Goal: Submit feedback/report problem: Submit feedback/report problem

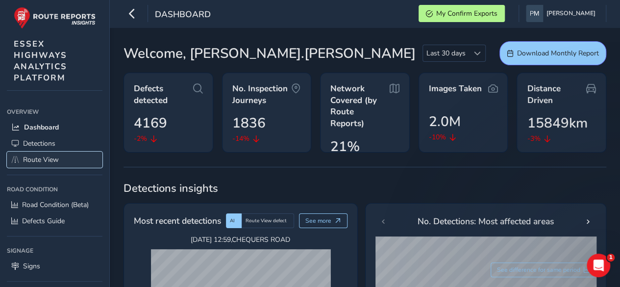
click at [40, 157] on span "Route View" at bounding box center [41, 159] width 36 height 9
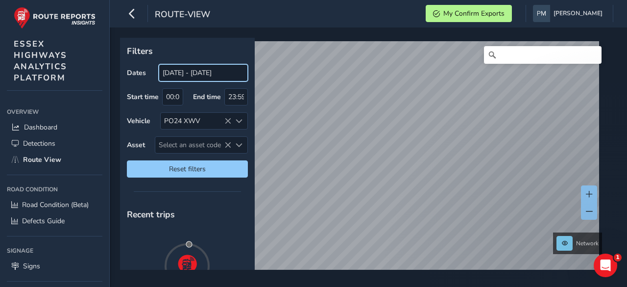
click at [181, 73] on input "[DATE] - [DATE]" at bounding box center [203, 72] width 89 height 17
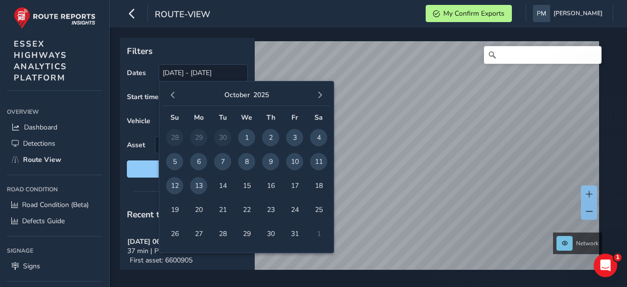
click at [200, 185] on span "13" at bounding box center [198, 185] width 17 height 17
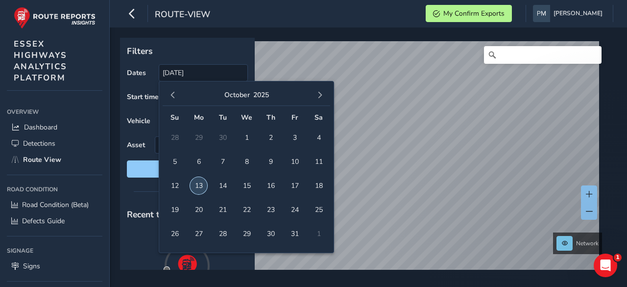
click at [200, 185] on span "13" at bounding box center [198, 185] width 17 height 17
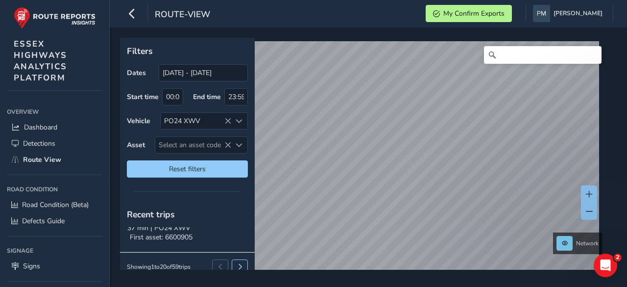
scroll to position [31, 0]
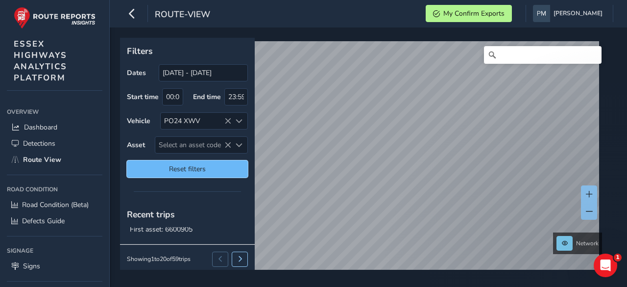
click at [201, 166] on span "Reset filters" at bounding box center [187, 168] width 106 height 9
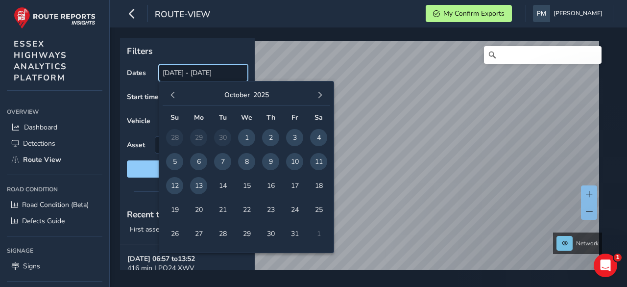
click at [230, 76] on input "[DATE] - [DATE]" at bounding box center [203, 72] width 89 height 17
click at [197, 179] on span "13" at bounding box center [198, 185] width 17 height 17
click at [197, 178] on span "13" at bounding box center [198, 185] width 17 height 17
click at [196, 178] on span "13" at bounding box center [198, 185] width 17 height 17
type input "13/10/2025"
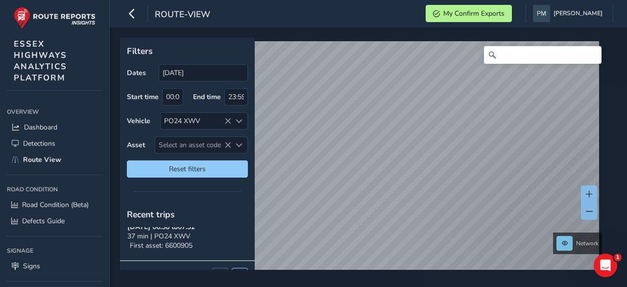
scroll to position [0, 0]
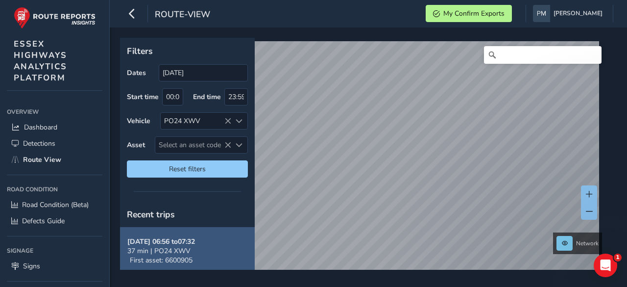
click at [183, 241] on strong "Oct 13, 06:56 to 07:32" at bounding box center [161, 241] width 68 height 9
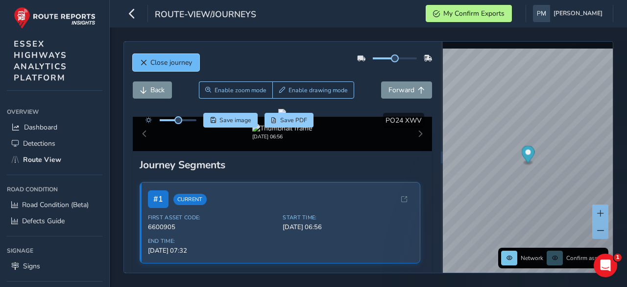
click at [171, 54] on button "Close journey" at bounding box center [166, 62] width 67 height 17
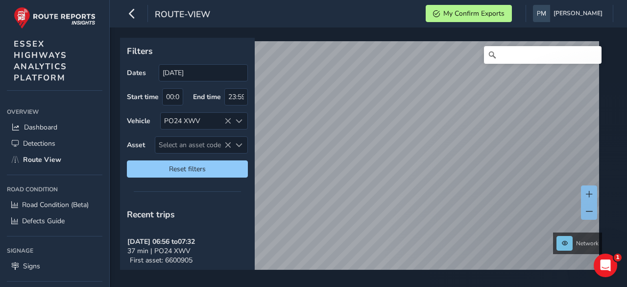
scroll to position [31, 0]
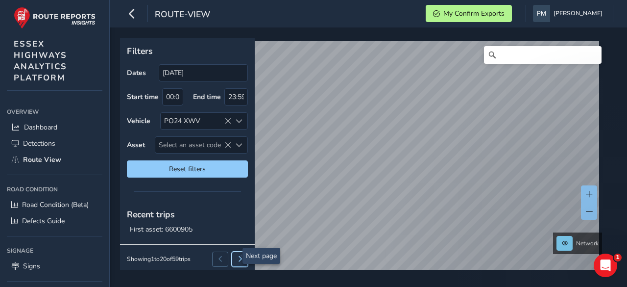
click at [237, 256] on span at bounding box center [240, 259] width 6 height 6
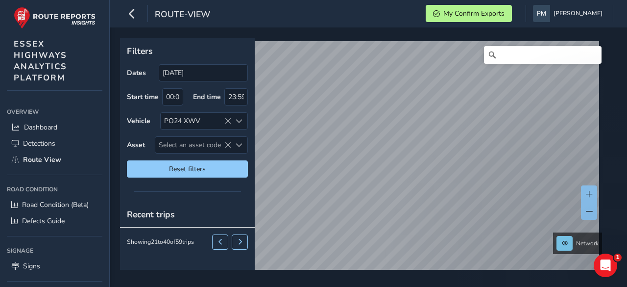
scroll to position [0, 0]
drag, startPoint x: 252, startPoint y: 225, endPoint x: 251, endPoint y: 240, distance: 14.7
click at [251, 240] on div "Recent trips Showing 21 to 40 of 59 trips" at bounding box center [187, 235] width 135 height 68
drag, startPoint x: 226, startPoint y: 213, endPoint x: 226, endPoint y: 195, distance: 17.1
click at [226, 195] on div "Filters Dates 13/10/2025 Start time 00:00 End time 23:59 Vehicle PO24 XWV Asset…" at bounding box center [187, 154] width 135 height 232
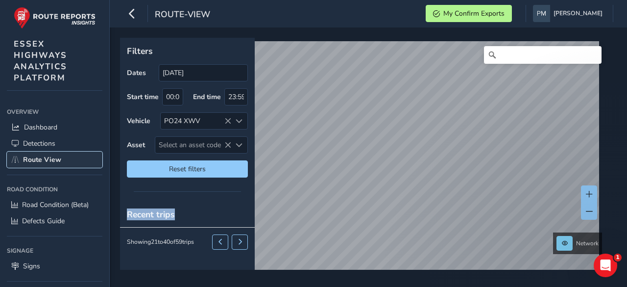
click at [31, 161] on span "Route View" at bounding box center [42, 159] width 38 height 9
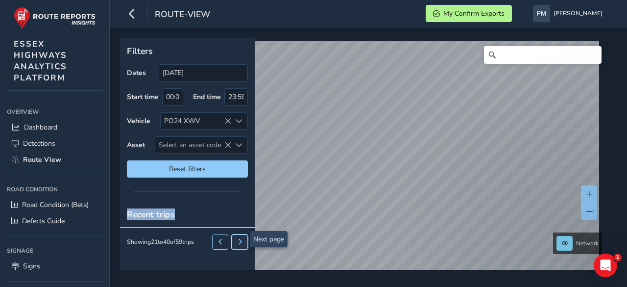
click at [238, 239] on span at bounding box center [240, 242] width 6 height 6
click at [221, 239] on span at bounding box center [220, 242] width 6 height 6
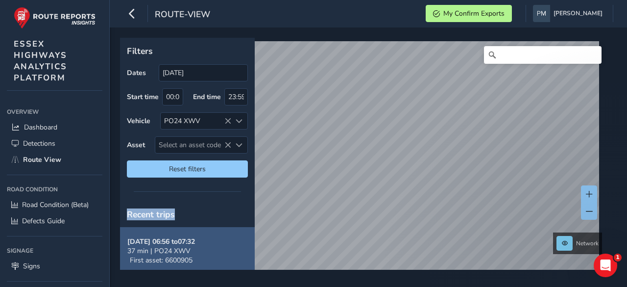
click at [207, 246] on button "Oct 13, 06:56 to 07:32 37 min | PO24 XWV First asset: 6600905" at bounding box center [187, 251] width 135 height 48
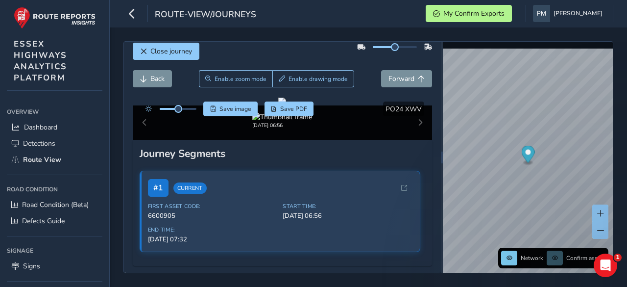
scroll to position [107, 0]
click at [413, 140] on div "Oct 13 2025, 06:56" at bounding box center [283, 122] width 300 height 34
click at [331, 219] on span "Oct 13, 06:56" at bounding box center [347, 215] width 129 height 9
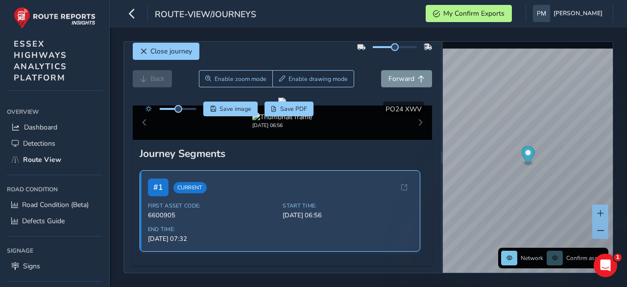
click at [271, 224] on div "First Asset Code: 6600905 Start Time: Oct 13, 06:56 End Time: Oct 13, 07:32" at bounding box center [280, 222] width 264 height 41
click at [259, 218] on span "6600905" at bounding box center [212, 215] width 129 height 9
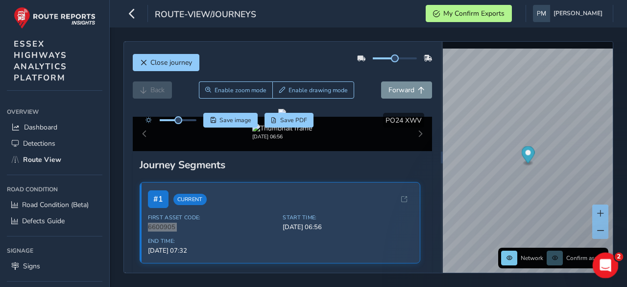
click at [604, 264] on icon "Open Intercom Messenger" at bounding box center [603, 264] width 7 height 8
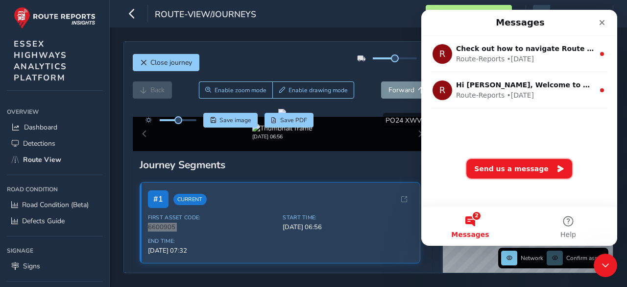
click at [526, 167] on button "Send us a message" at bounding box center [519, 169] width 106 height 20
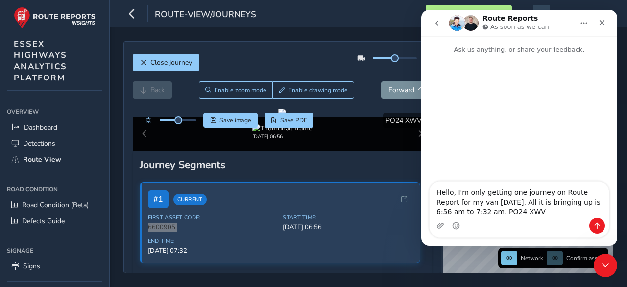
type textarea "Hello, I'm only getting one journey on Route Report for my van [DATE]. All it i…"
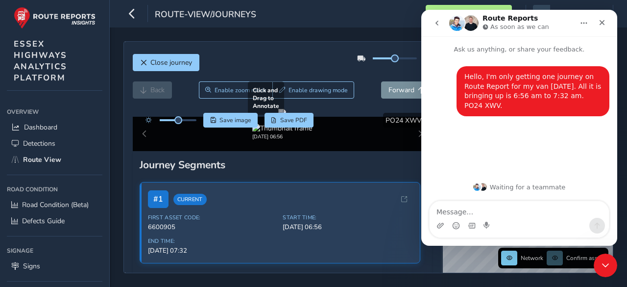
click at [286, 117] on div at bounding box center [282, 113] width 8 height 8
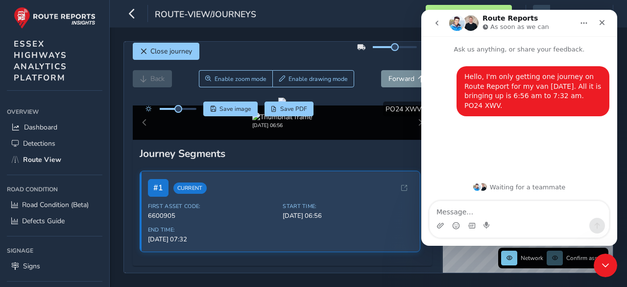
drag, startPoint x: 361, startPoint y: 208, endPoint x: 349, endPoint y: 284, distance: 76.4
click at [349, 286] on div "Close journey Back Enable zoom mode Enable drawing mode Forward Click and Drag …" at bounding box center [368, 156] width 517 height 259
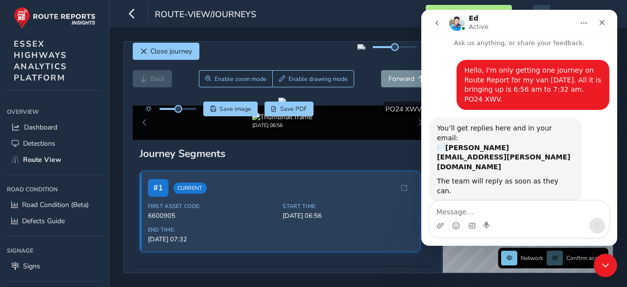
scroll to position [40, 0]
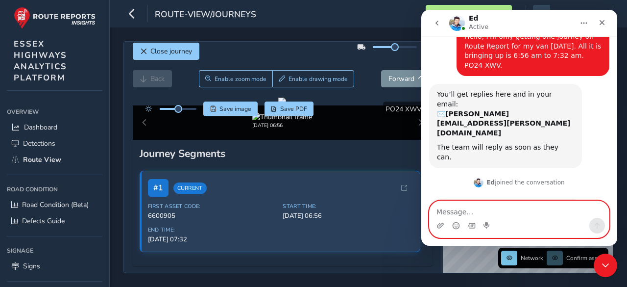
click at [495, 216] on textarea "Message…" at bounding box center [519, 209] width 179 height 17
type textarea "Ta."
click at [597, 222] on icon "Send a message…" at bounding box center [597, 225] width 8 height 8
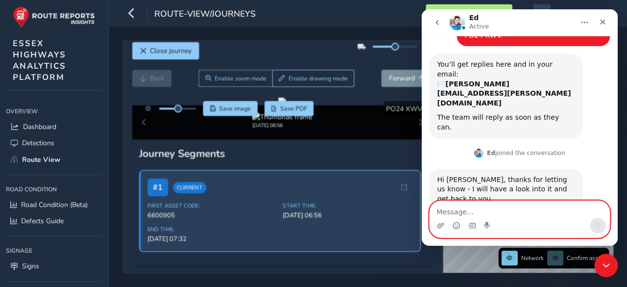
scroll to position [0, 0]
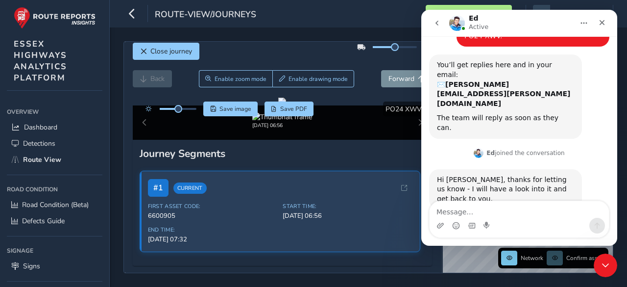
click at [583, 27] on button "Home" at bounding box center [583, 23] width 19 height 19
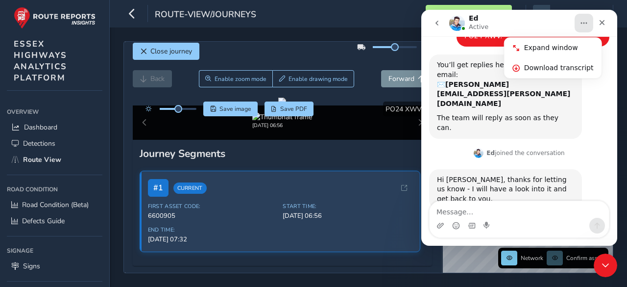
click at [380, 18] on div "route-view/journeys My Confirm Exports Patrick Murphy Colour Scheme: Dark Dim L…" at bounding box center [368, 13] width 517 height 27
click at [376, 206] on span "Start Time:" at bounding box center [347, 205] width 129 height 7
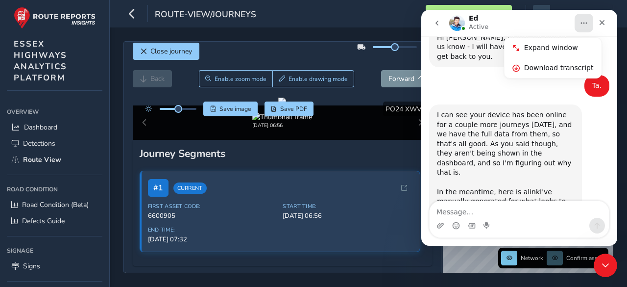
scroll to position [214, 0]
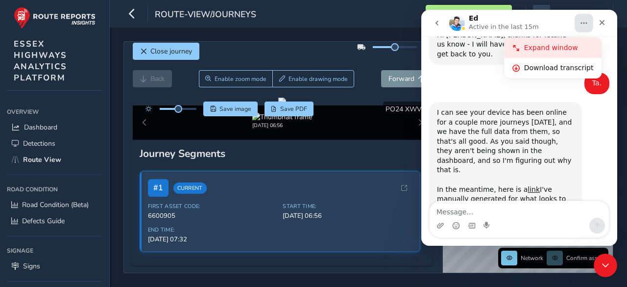
click at [555, 45] on div "Expand window" at bounding box center [559, 48] width 70 height 10
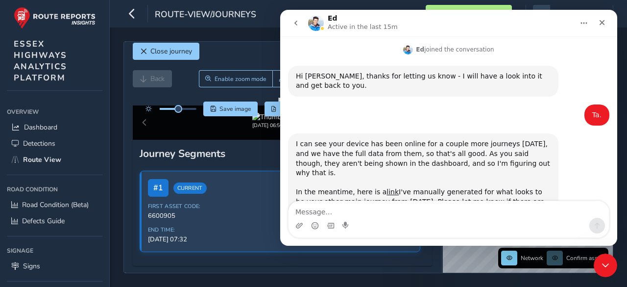
scroll to position [137, 0]
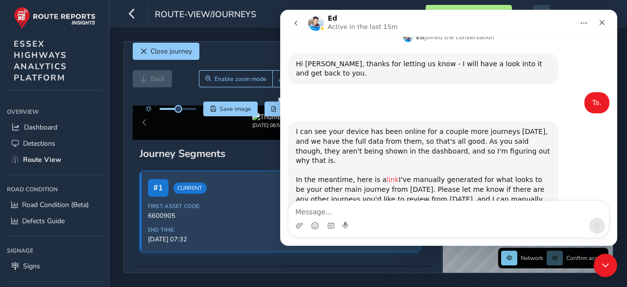
click at [386, 175] on link "link" at bounding box center [392, 179] width 12 height 8
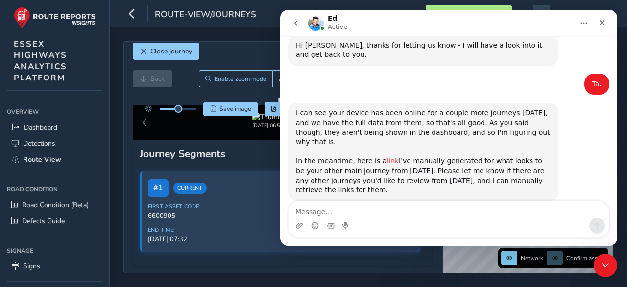
scroll to position [167, 0]
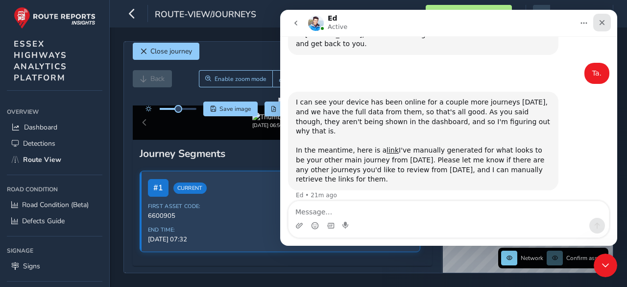
click at [601, 21] on icon "Close" at bounding box center [602, 23] width 8 height 8
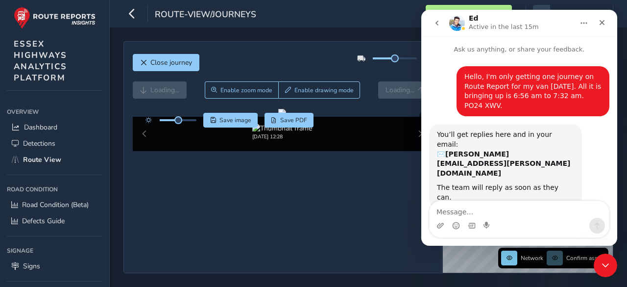
scroll to position [214, 0]
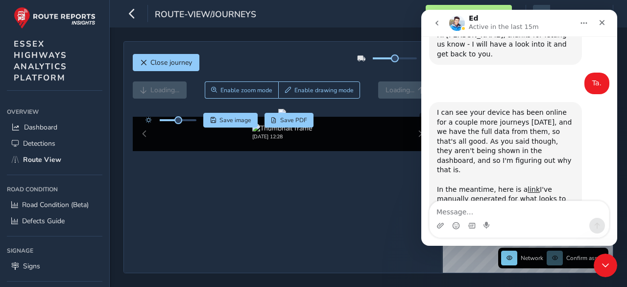
click at [437, 24] on icon "go back" at bounding box center [436, 23] width 3 height 5
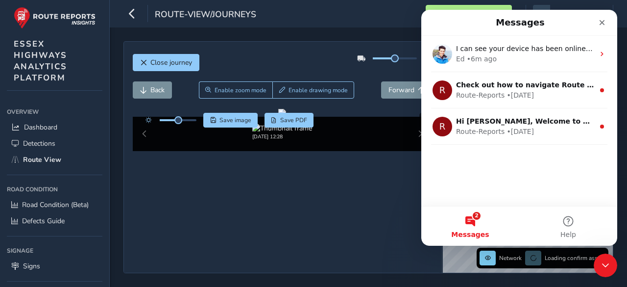
scroll to position [0, 0]
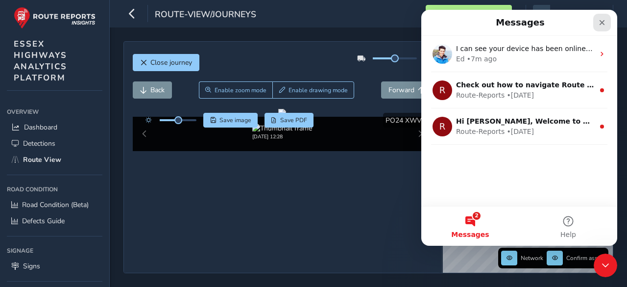
click at [601, 23] on icon "Close" at bounding box center [601, 22] width 5 height 5
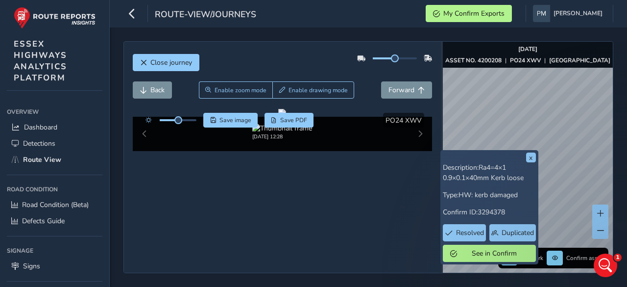
scroll to position [60, 0]
click at [289, 133] on img at bounding box center [282, 127] width 60 height 9
click at [411, 151] on div "[DATE] 12:28" at bounding box center [283, 134] width 300 height 34
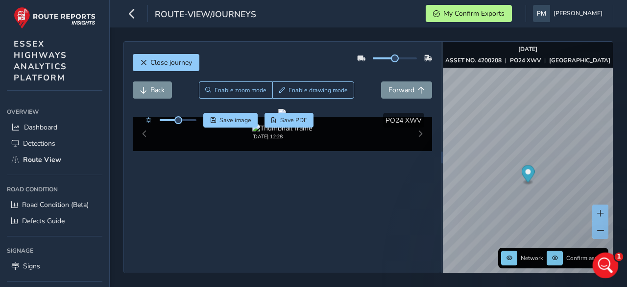
click at [597, 261] on div "Open Intercom Messenger" at bounding box center [604, 263] width 32 height 32
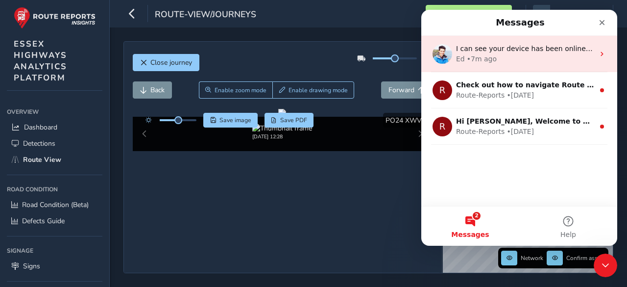
click at [521, 64] on div "I can see your device has been online for a couple more journeys [DATE], and we…" at bounding box center [519, 54] width 196 height 36
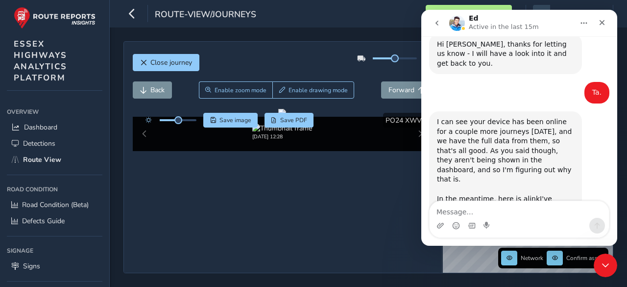
scroll to position [214, 0]
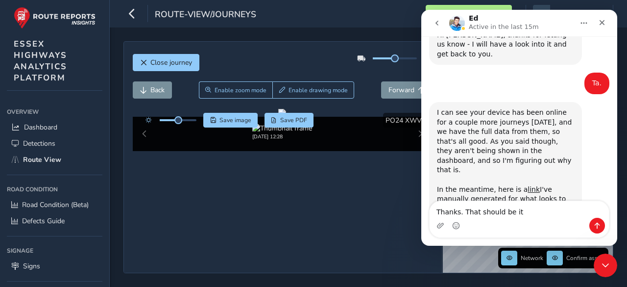
type textarea "Thanks. That should be it."
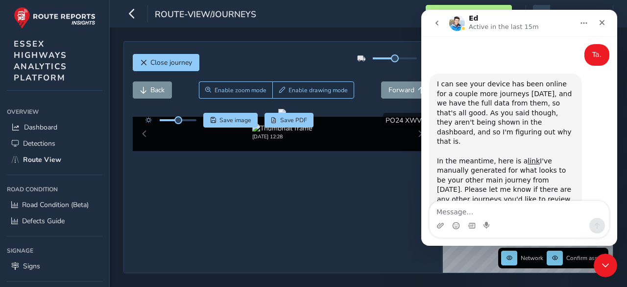
scroll to position [243, 0]
click at [601, 22] on icon "Close" at bounding box center [601, 22] width 5 height 5
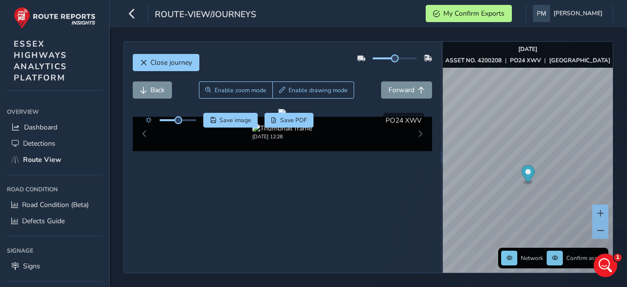
scroll to position [0, 0]
click at [397, 85] on span "Forward" at bounding box center [401, 89] width 26 height 9
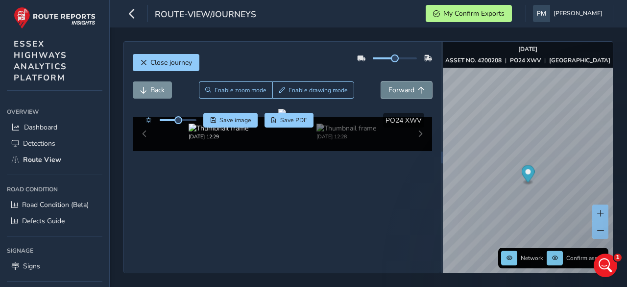
click at [397, 85] on span "Forward" at bounding box center [401, 89] width 26 height 9
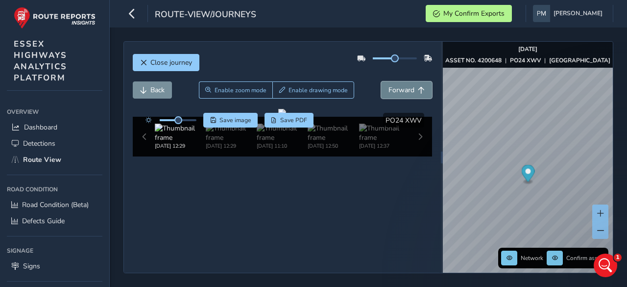
click at [397, 85] on span "Forward" at bounding box center [401, 89] width 26 height 9
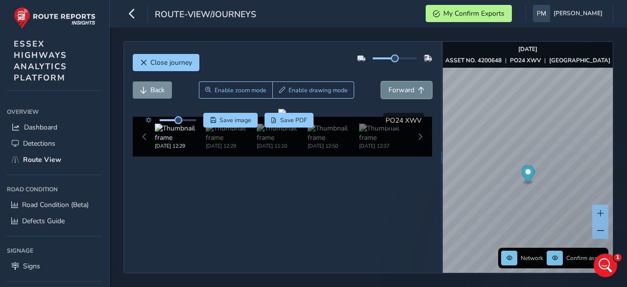
click at [397, 85] on span "Forward" at bounding box center [401, 89] width 26 height 9
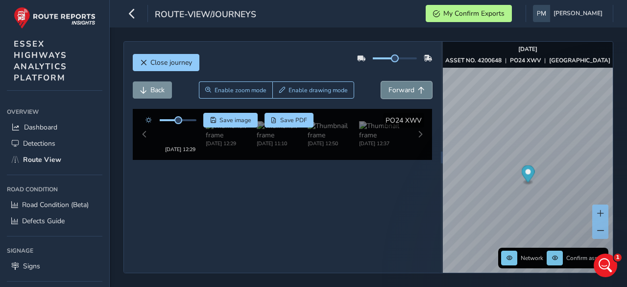
click at [397, 85] on span "Forward" at bounding box center [401, 89] width 26 height 9
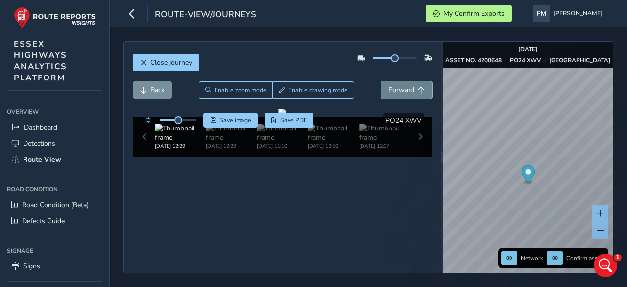
click at [397, 85] on span "Forward" at bounding box center [401, 89] width 26 height 9
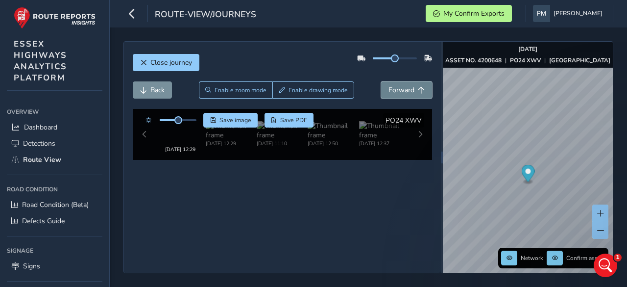
click at [397, 85] on span "Forward" at bounding box center [401, 89] width 26 height 9
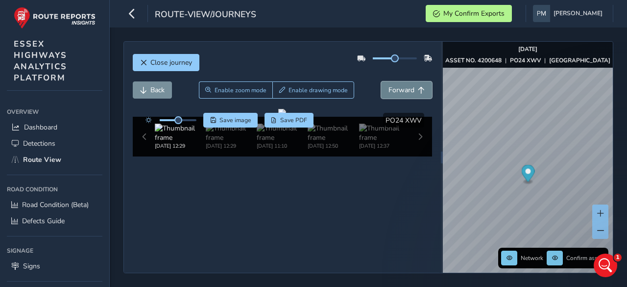
click at [397, 85] on span "Forward" at bounding box center [401, 89] width 26 height 9
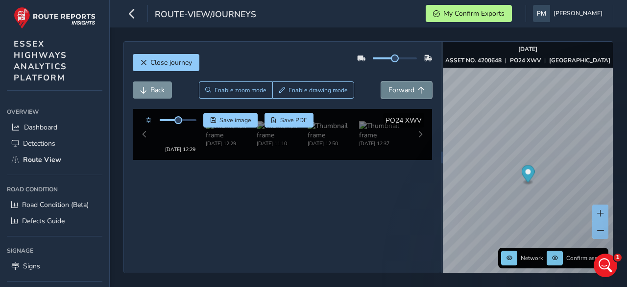
click at [397, 85] on span "Forward" at bounding box center [401, 89] width 26 height 9
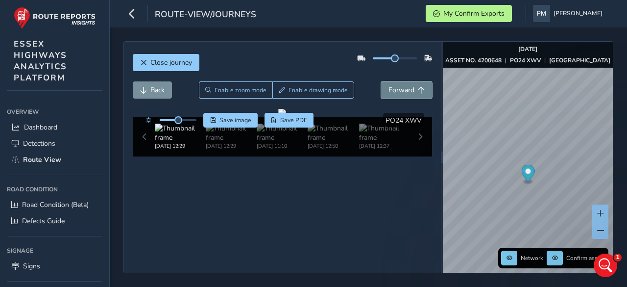
click at [397, 85] on span "Forward" at bounding box center [401, 89] width 26 height 9
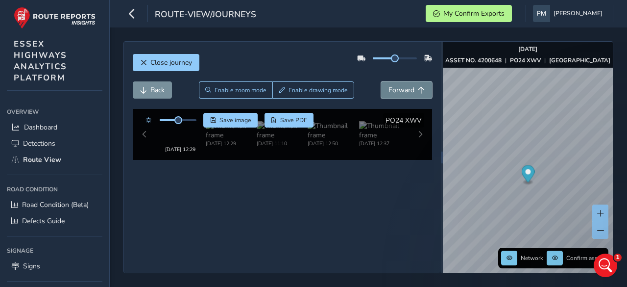
click at [397, 85] on span "Forward" at bounding box center [401, 89] width 26 height 9
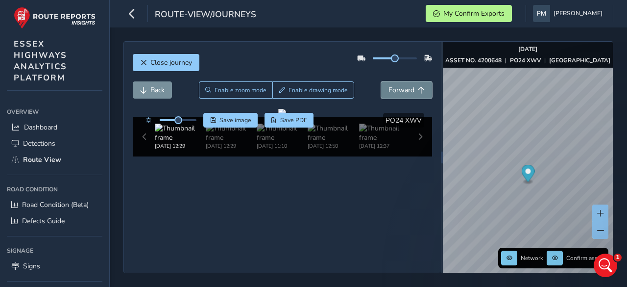
click at [397, 85] on span "Forward" at bounding box center [401, 89] width 26 height 9
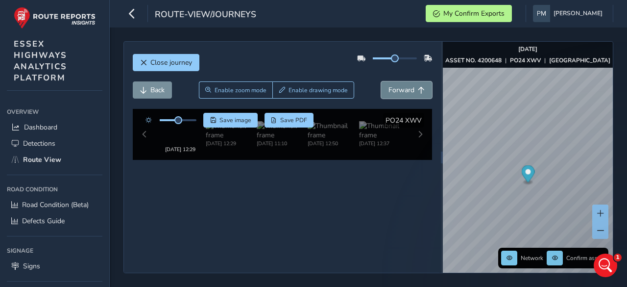
click at [397, 85] on span "Forward" at bounding box center [401, 89] width 26 height 9
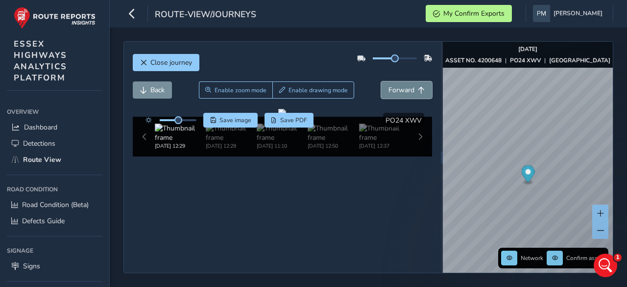
click at [397, 85] on span "Forward" at bounding box center [401, 89] width 26 height 9
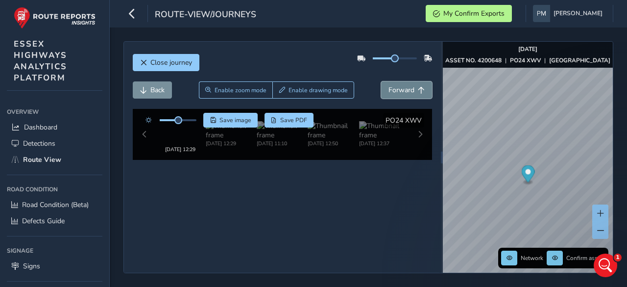
click at [397, 85] on span "Forward" at bounding box center [401, 89] width 26 height 9
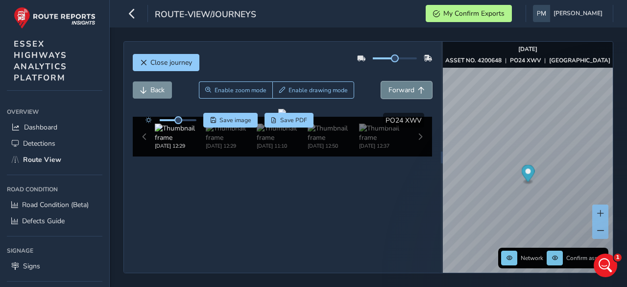
click at [397, 85] on span "Forward" at bounding box center [401, 89] width 26 height 9
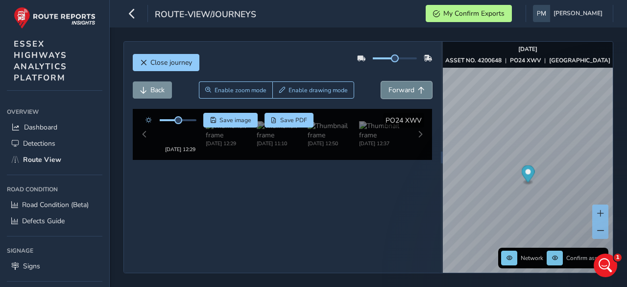
click at [397, 85] on span "Forward" at bounding box center [401, 89] width 26 height 9
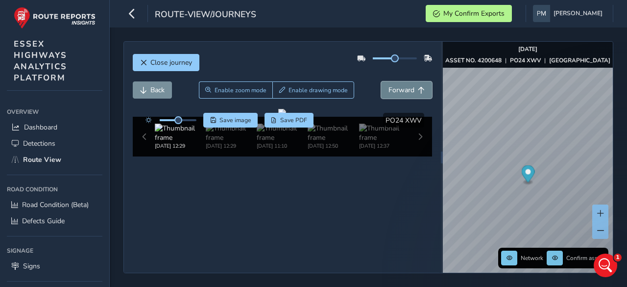
click at [397, 85] on span "Forward" at bounding box center [401, 89] width 26 height 9
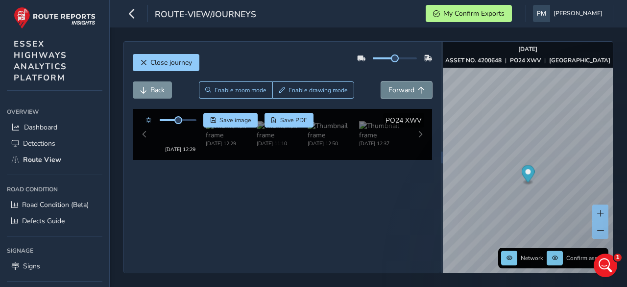
click at [397, 85] on span "Forward" at bounding box center [401, 89] width 26 height 9
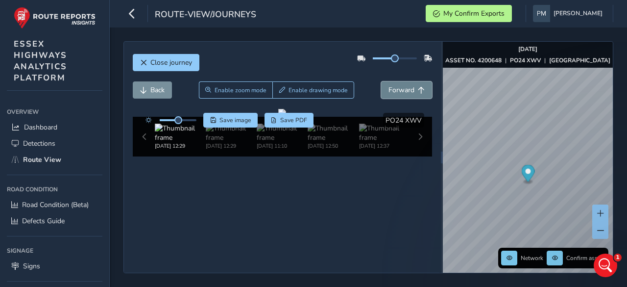
click at [397, 85] on span "Forward" at bounding box center [401, 89] width 26 height 9
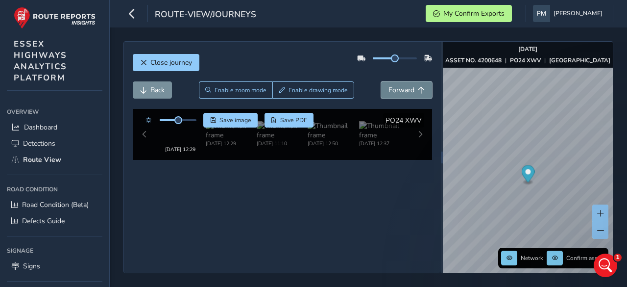
click at [397, 85] on span "Forward" at bounding box center [401, 89] width 26 height 9
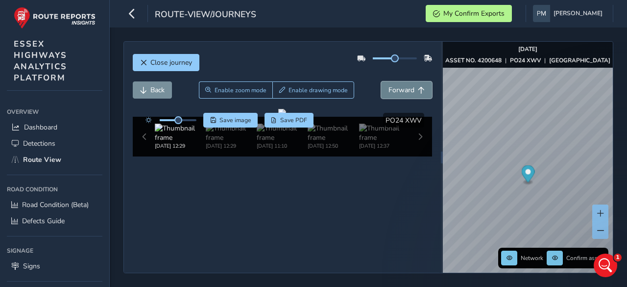
click at [397, 85] on span "Forward" at bounding box center [401, 89] width 26 height 9
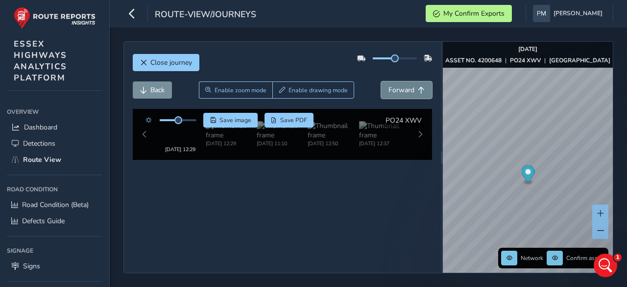
click at [397, 85] on span "Forward" at bounding box center [401, 89] width 26 height 9
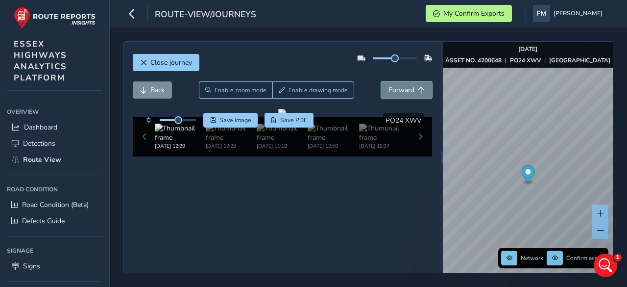
click at [397, 85] on span "Forward" at bounding box center [401, 89] width 26 height 9
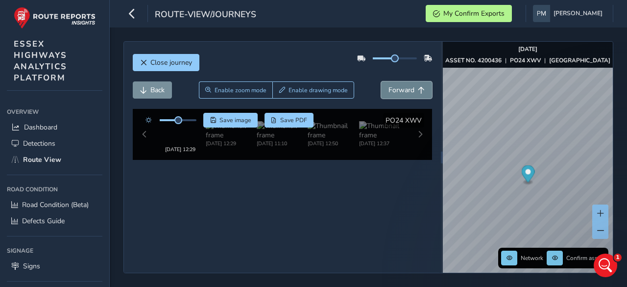
click at [397, 85] on span "Forward" at bounding box center [401, 89] width 26 height 9
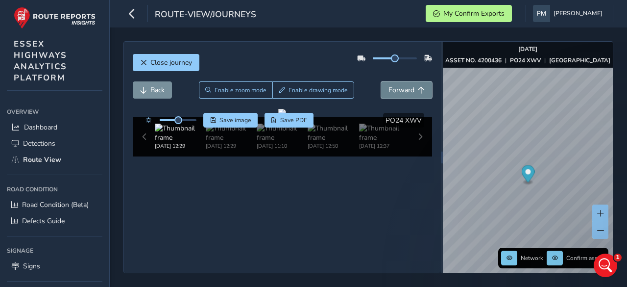
click at [397, 85] on span "Forward" at bounding box center [401, 89] width 26 height 9
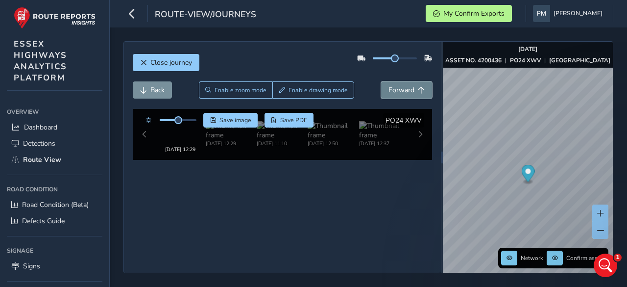
click at [397, 85] on span "Forward" at bounding box center [401, 89] width 26 height 9
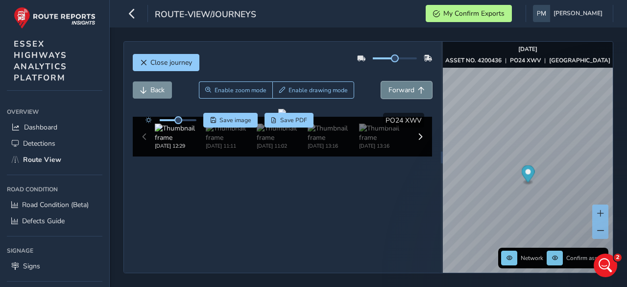
click at [397, 85] on span "Forward" at bounding box center [401, 89] width 26 height 9
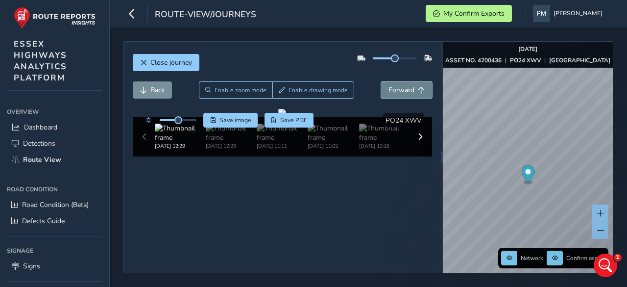
click at [397, 85] on span "Forward" at bounding box center [401, 89] width 26 height 9
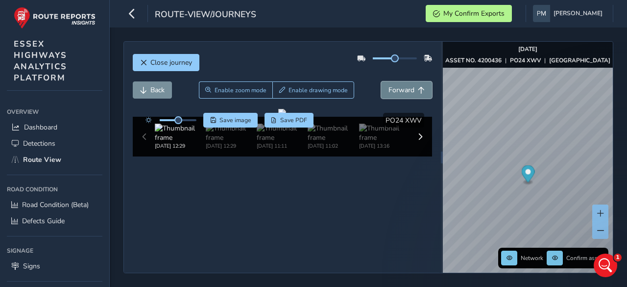
click at [397, 85] on span "Forward" at bounding box center [401, 89] width 26 height 9
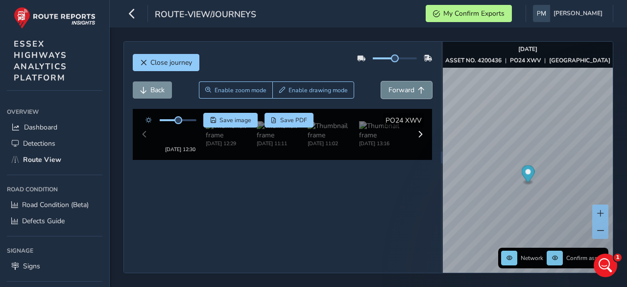
click at [397, 85] on span "Forward" at bounding box center [401, 89] width 26 height 9
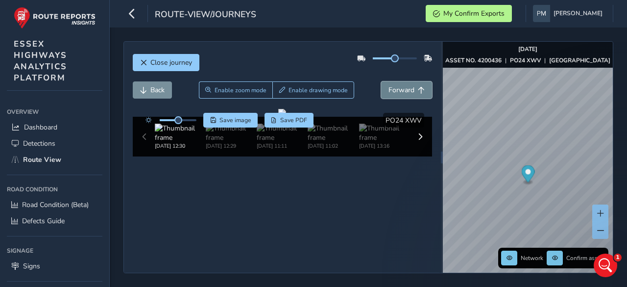
click at [397, 85] on span "Forward" at bounding box center [401, 89] width 26 height 9
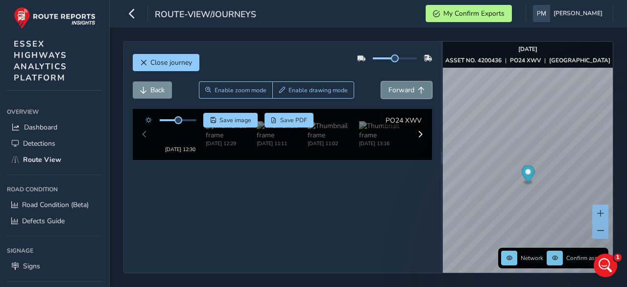
click at [397, 85] on span "Forward" at bounding box center [401, 89] width 26 height 9
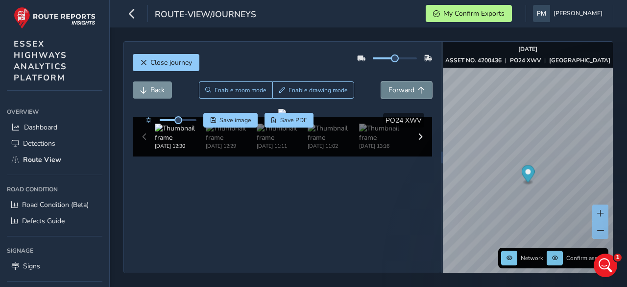
click at [397, 85] on span "Forward" at bounding box center [401, 89] width 26 height 9
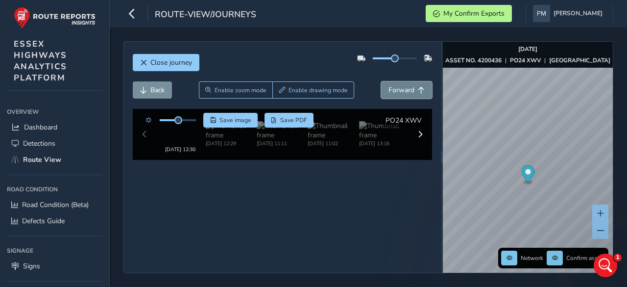
click at [397, 85] on span "Forward" at bounding box center [401, 89] width 26 height 9
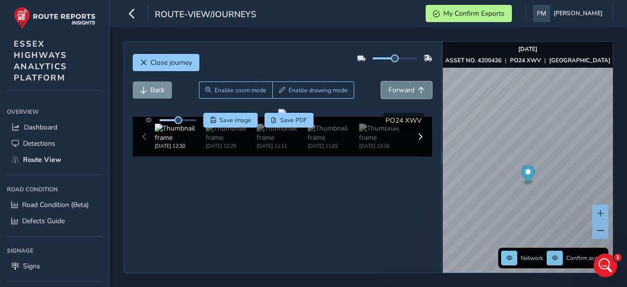
click at [397, 85] on span "Forward" at bounding box center [401, 89] width 26 height 9
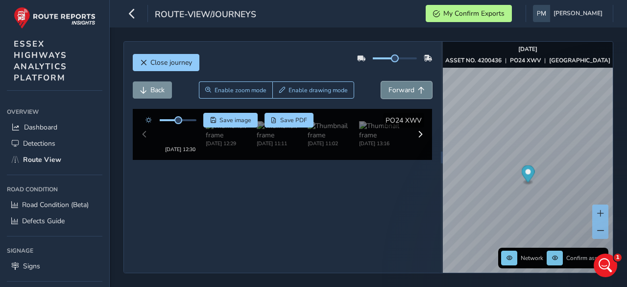
click at [397, 85] on span "Forward" at bounding box center [401, 89] width 26 height 9
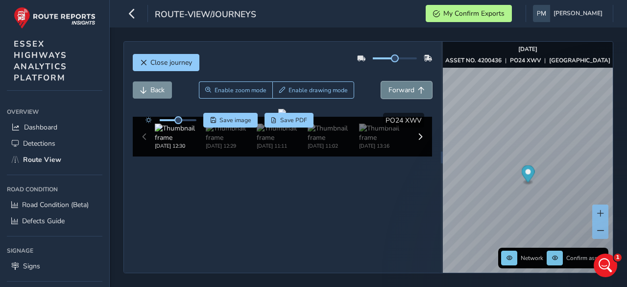
click at [397, 85] on span "Forward" at bounding box center [401, 89] width 26 height 9
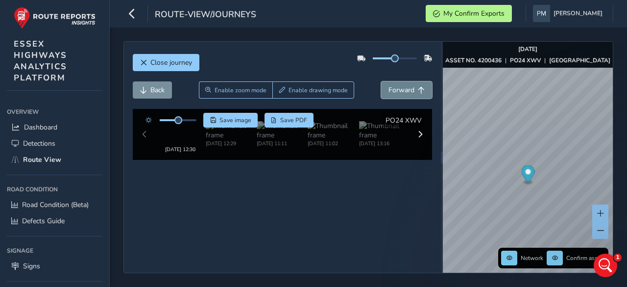
click at [397, 85] on span "Forward" at bounding box center [401, 89] width 26 height 9
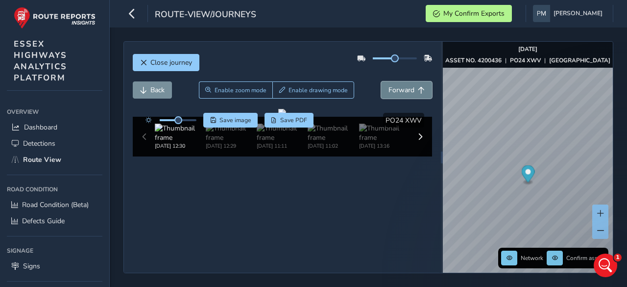
click at [397, 85] on span "Forward" at bounding box center [401, 89] width 26 height 9
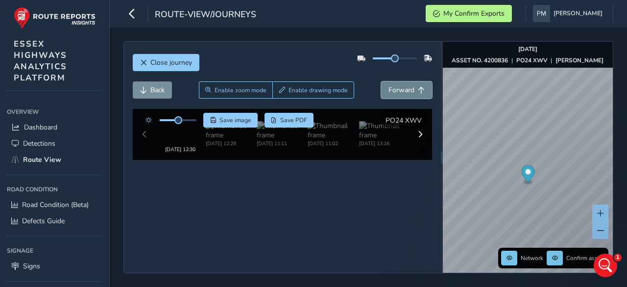
click at [397, 85] on span "Forward" at bounding box center [401, 89] width 26 height 9
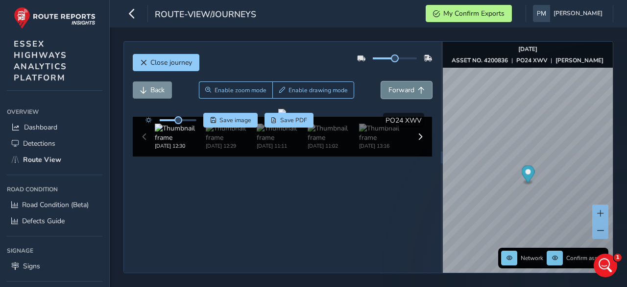
click at [397, 85] on span "Forward" at bounding box center [401, 89] width 26 height 9
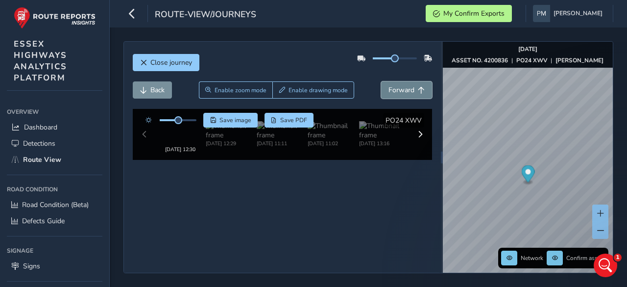
click at [397, 85] on span "Forward" at bounding box center [401, 89] width 26 height 9
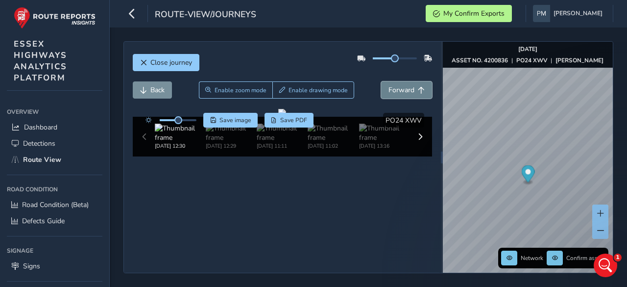
click at [397, 85] on span "Forward" at bounding box center [401, 89] width 26 height 9
click at [151, 85] on span "Back" at bounding box center [157, 89] width 14 height 9
click at [388, 85] on span "Forward" at bounding box center [401, 89] width 26 height 9
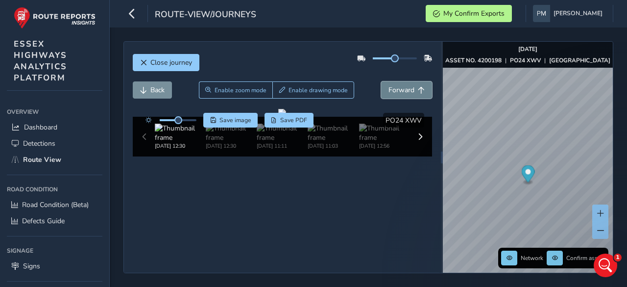
click at [388, 85] on span "Forward" at bounding box center [401, 89] width 26 height 9
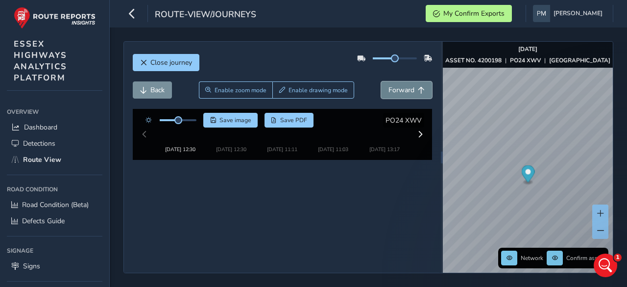
click at [388, 85] on span "Forward" at bounding box center [401, 89] width 26 height 9
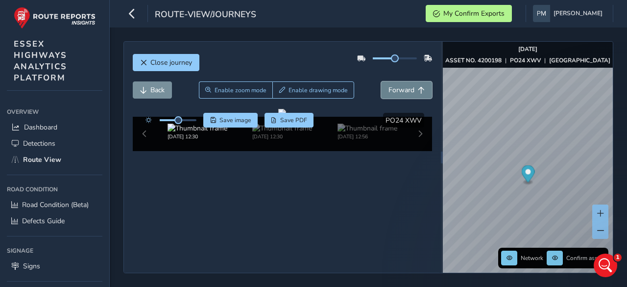
click at [388, 85] on span "Forward" at bounding box center [401, 89] width 26 height 9
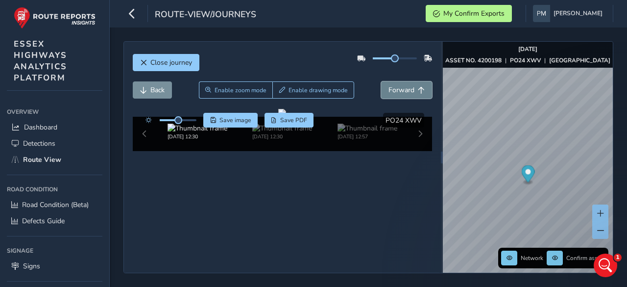
click at [388, 85] on span "Forward" at bounding box center [401, 89] width 26 height 9
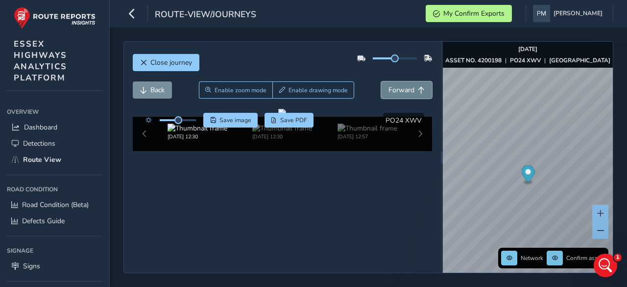
click at [388, 85] on span "Forward" at bounding box center [401, 89] width 26 height 9
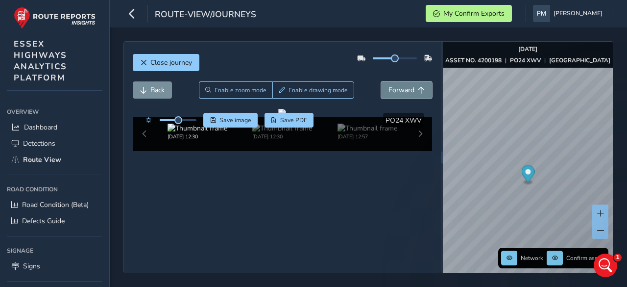
click at [388, 85] on span "Forward" at bounding box center [401, 89] width 26 height 9
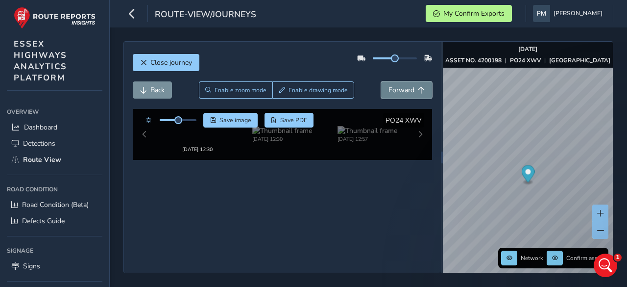
click at [388, 85] on span "Forward" at bounding box center [401, 89] width 26 height 9
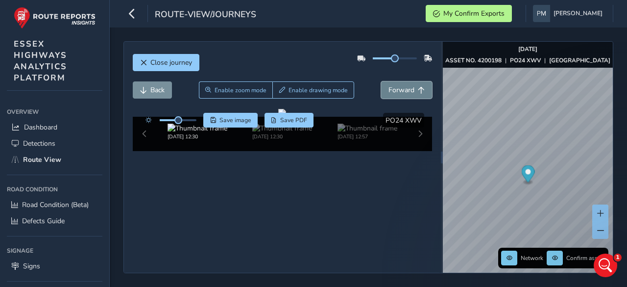
click at [388, 85] on span "Forward" at bounding box center [401, 89] width 26 height 9
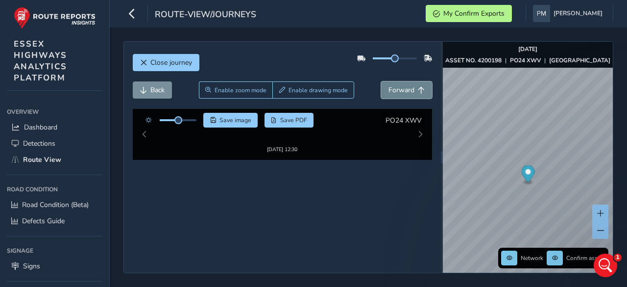
click at [388, 85] on span "Forward" at bounding box center [401, 89] width 26 height 9
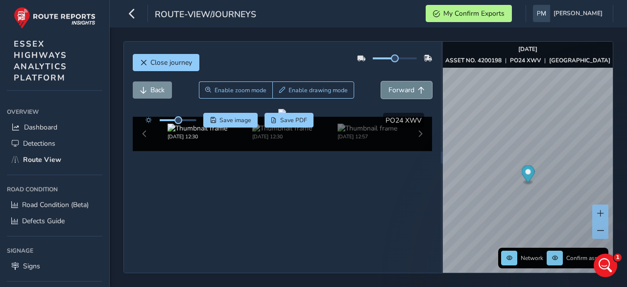
click at [388, 85] on span "Forward" at bounding box center [401, 89] width 26 height 9
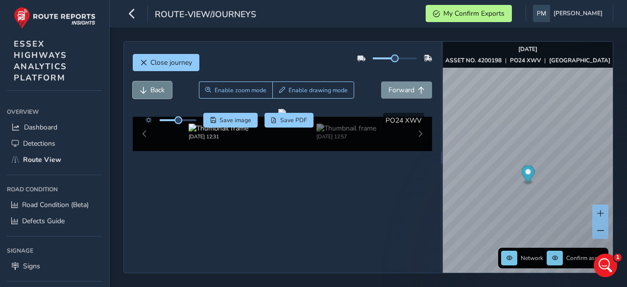
click at [155, 85] on span "Back" at bounding box center [157, 89] width 14 height 9
click at [389, 85] on span "Forward" at bounding box center [401, 89] width 26 height 9
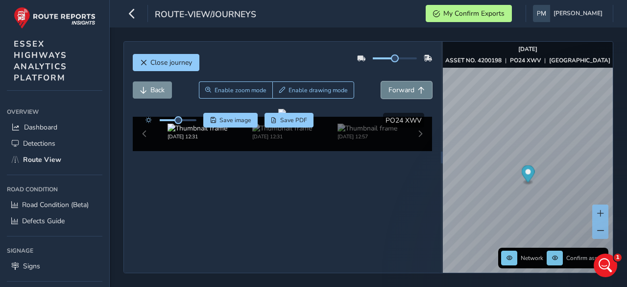
click at [389, 85] on span "Forward" at bounding box center [401, 89] width 26 height 9
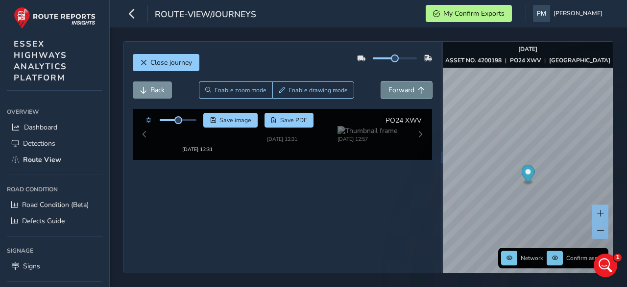
click at [389, 85] on span "Forward" at bounding box center [401, 89] width 26 height 9
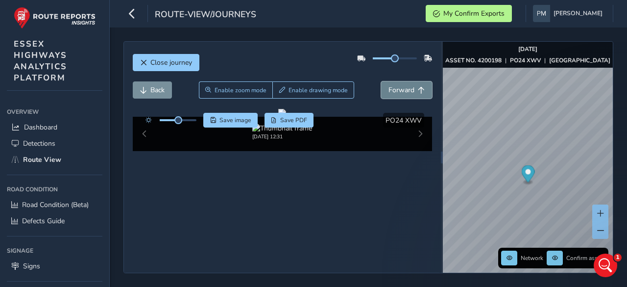
click at [389, 85] on span "Forward" at bounding box center [401, 89] width 26 height 9
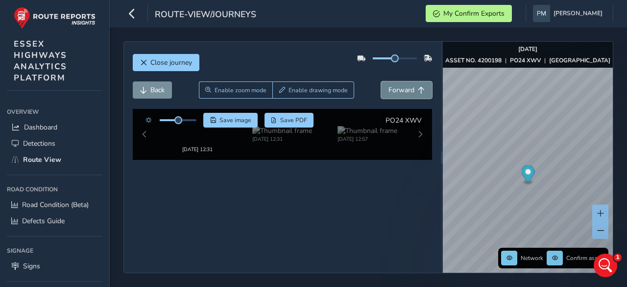
click at [389, 85] on span "Forward" at bounding box center [401, 89] width 26 height 9
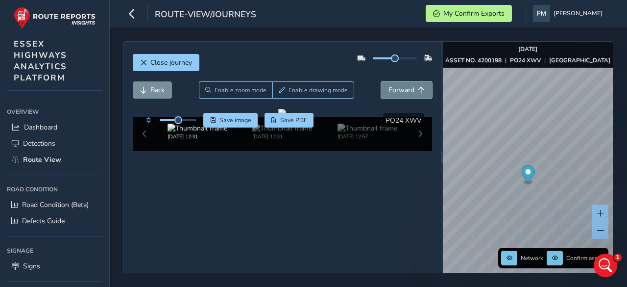
click at [389, 85] on span "Forward" at bounding box center [401, 89] width 26 height 9
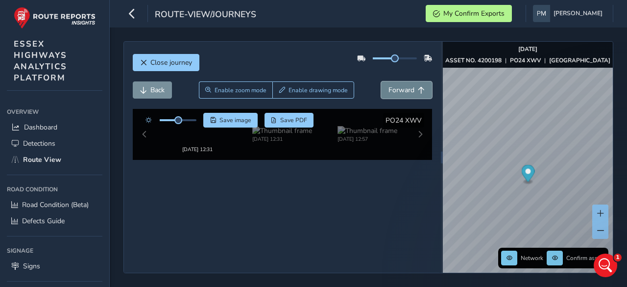
click at [389, 85] on span "Forward" at bounding box center [401, 89] width 26 height 9
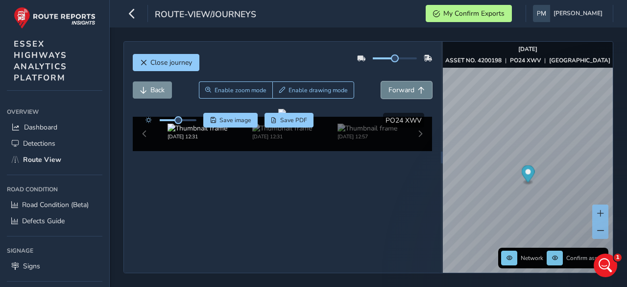
click at [389, 85] on span "Forward" at bounding box center [401, 89] width 26 height 9
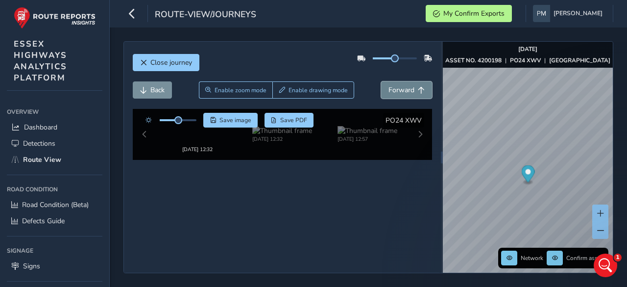
click at [389, 85] on span "Forward" at bounding box center [401, 89] width 26 height 9
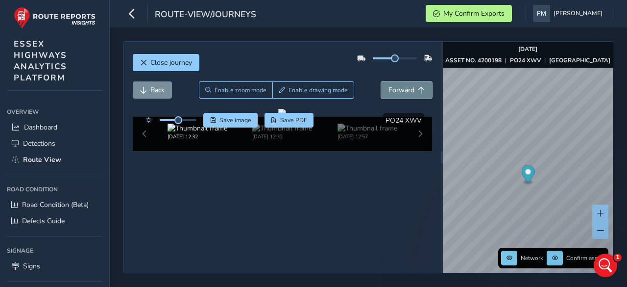
click at [389, 85] on span "Forward" at bounding box center [401, 89] width 26 height 9
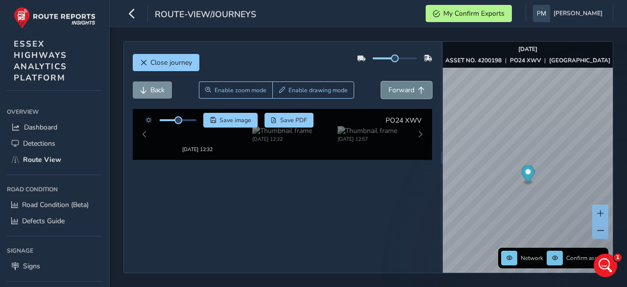
click at [389, 85] on span "Forward" at bounding box center [401, 89] width 26 height 9
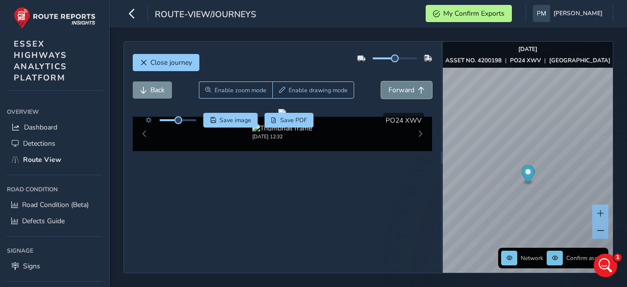
click at [389, 85] on span "Forward" at bounding box center [401, 89] width 26 height 9
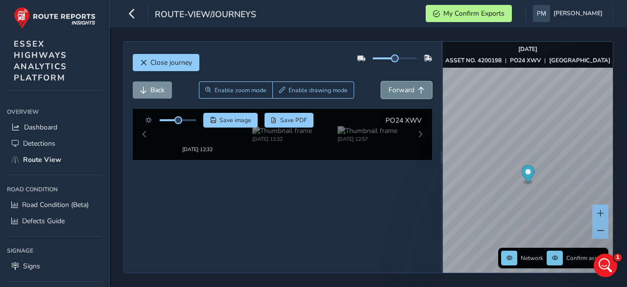
click at [389, 85] on span "Forward" at bounding box center [401, 89] width 26 height 9
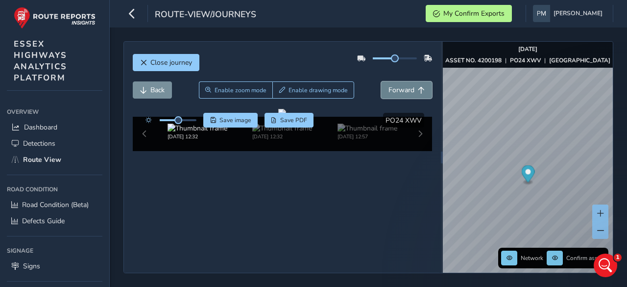
click at [389, 85] on span "Forward" at bounding box center [401, 89] width 26 height 9
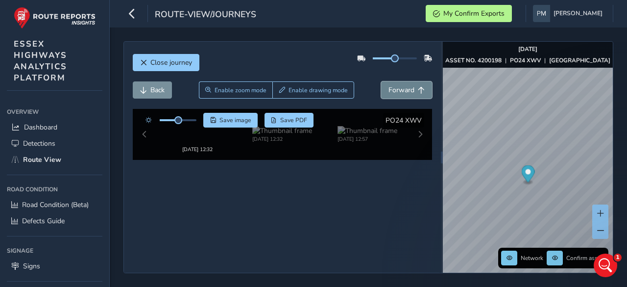
click at [389, 85] on span "Forward" at bounding box center [401, 89] width 26 height 9
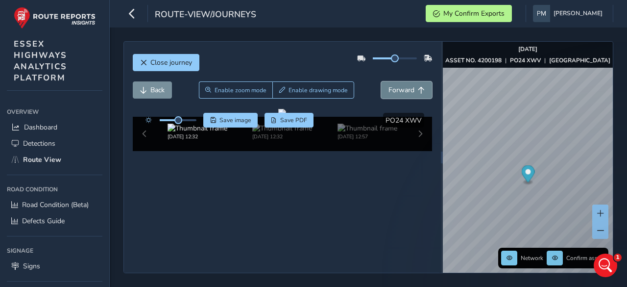
click at [389, 85] on span "Forward" at bounding box center [401, 89] width 26 height 9
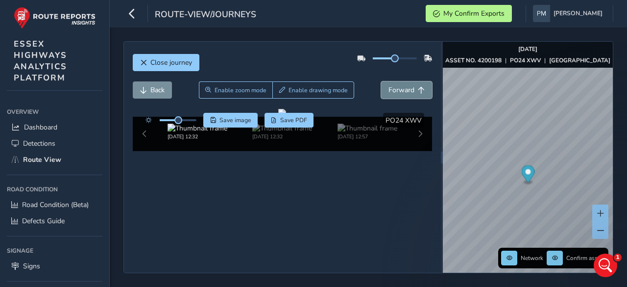
click at [389, 85] on span "Forward" at bounding box center [401, 89] width 26 height 9
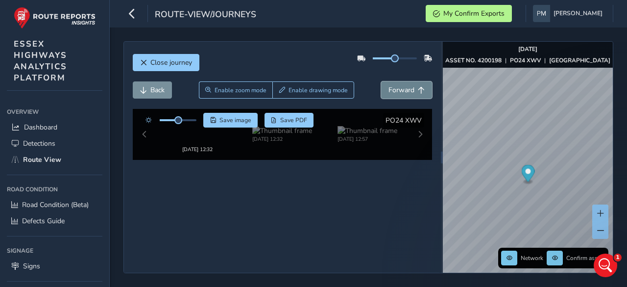
click at [389, 85] on span "Forward" at bounding box center [401, 89] width 26 height 9
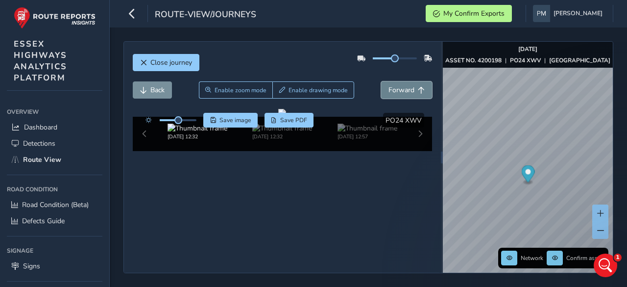
click at [389, 85] on span "Forward" at bounding box center [401, 89] width 26 height 9
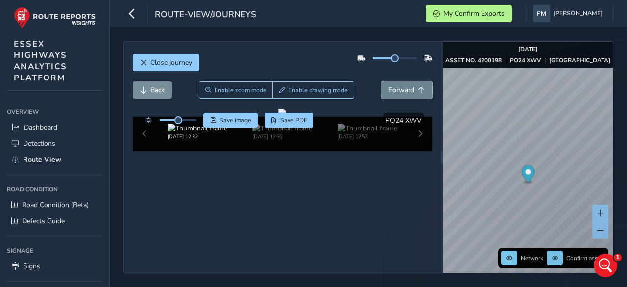
click at [389, 85] on span "Forward" at bounding box center [401, 89] width 26 height 9
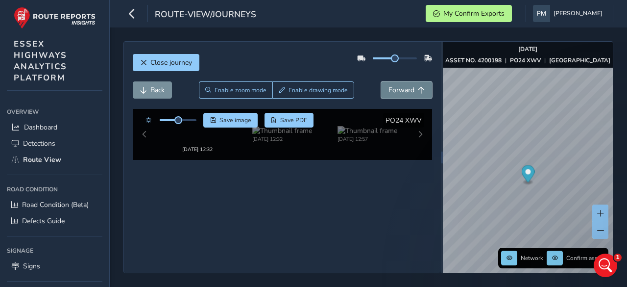
click at [389, 85] on span "Forward" at bounding box center [401, 89] width 26 height 9
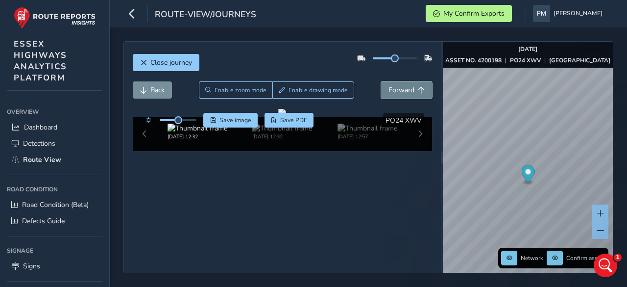
click at [389, 85] on span "Forward" at bounding box center [401, 89] width 26 height 9
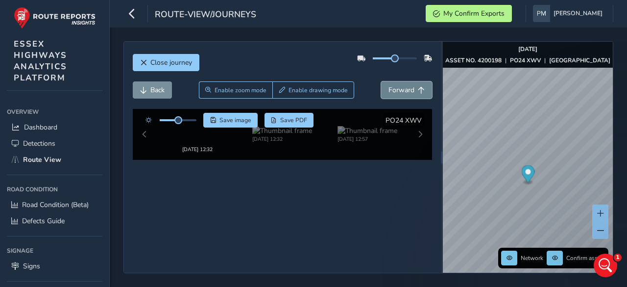
click at [389, 85] on span "Forward" at bounding box center [401, 89] width 26 height 9
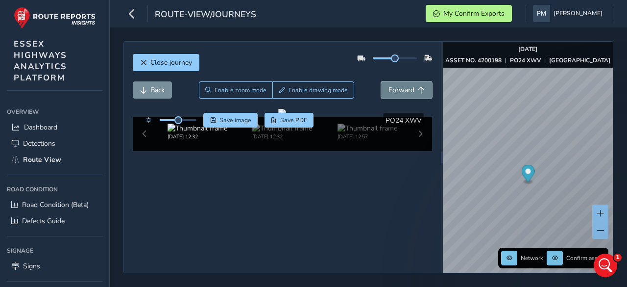
click at [389, 85] on span "Forward" at bounding box center [401, 89] width 26 height 9
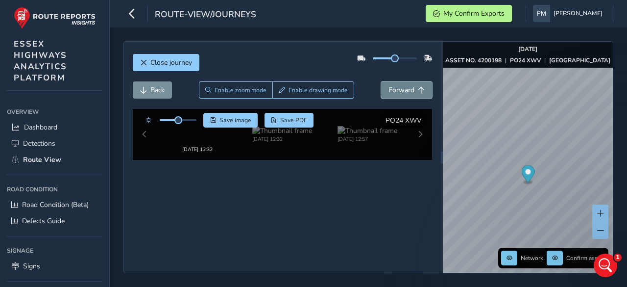
click at [389, 85] on span "Forward" at bounding box center [401, 89] width 26 height 9
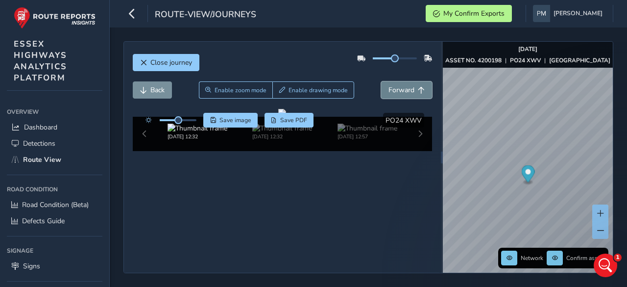
click at [389, 85] on span "Forward" at bounding box center [401, 89] width 26 height 9
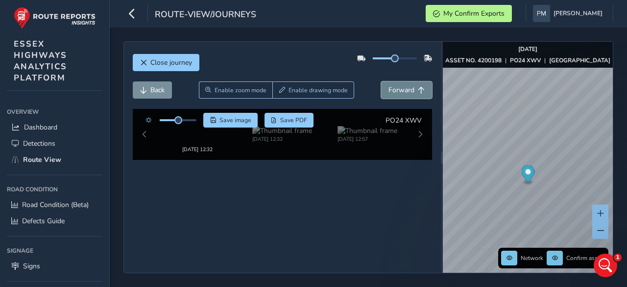
click at [389, 85] on span "Forward" at bounding box center [401, 89] width 26 height 9
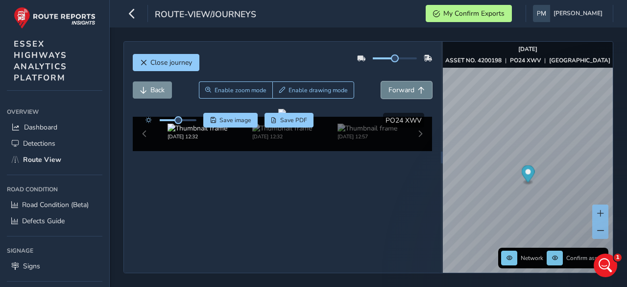
click at [389, 85] on span "Forward" at bounding box center [401, 89] width 26 height 9
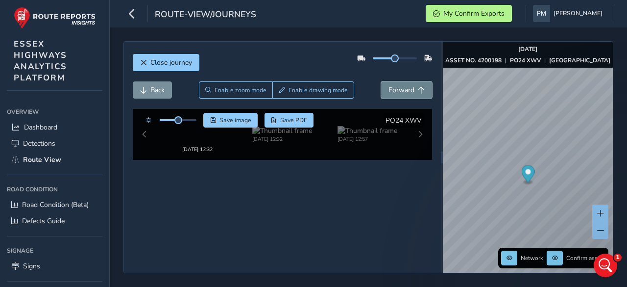
click at [389, 85] on span "Forward" at bounding box center [401, 89] width 26 height 9
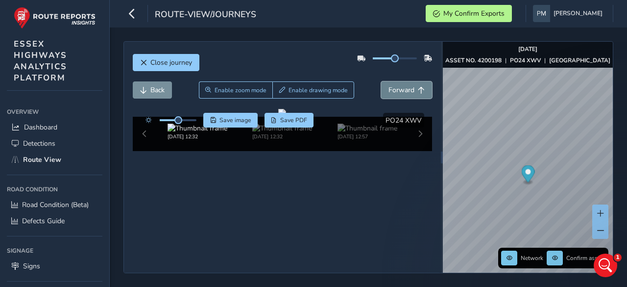
click at [389, 85] on span "Forward" at bounding box center [401, 89] width 26 height 9
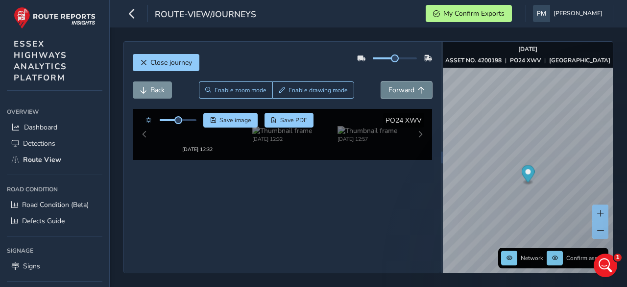
click at [389, 85] on span "Forward" at bounding box center [401, 89] width 26 height 9
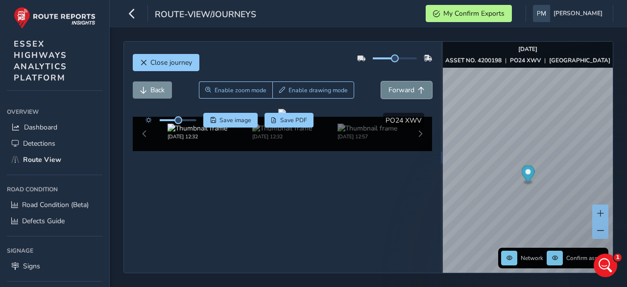
click at [389, 85] on span "Forward" at bounding box center [401, 89] width 26 height 9
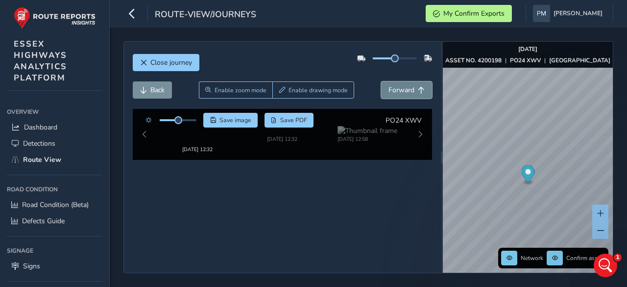
click at [389, 85] on span "Forward" at bounding box center [401, 89] width 26 height 9
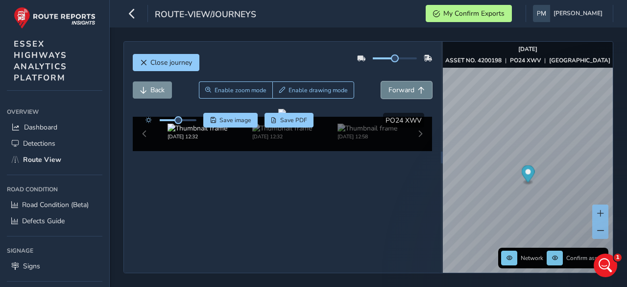
click at [389, 85] on span "Forward" at bounding box center [401, 89] width 26 height 9
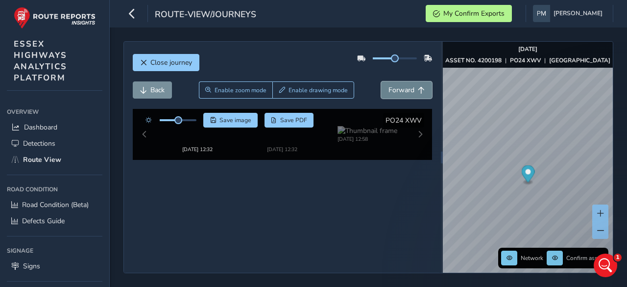
click at [389, 85] on span "Forward" at bounding box center [401, 89] width 26 height 9
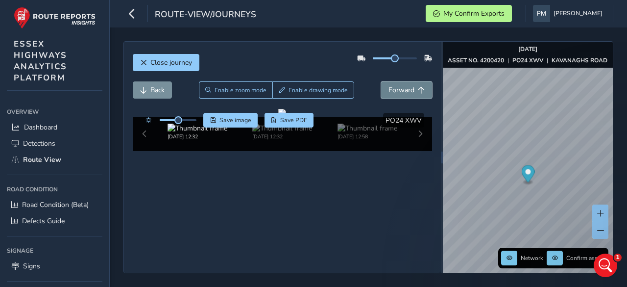
click at [389, 85] on span "Forward" at bounding box center [401, 89] width 26 height 9
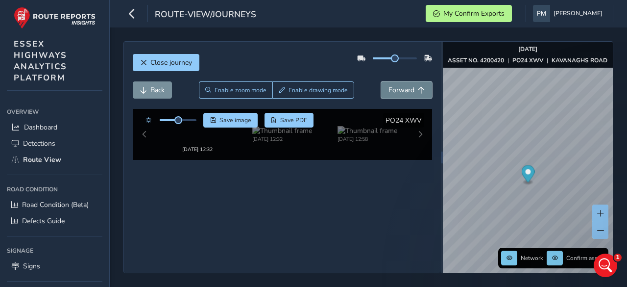
click at [389, 85] on span "Forward" at bounding box center [401, 89] width 26 height 9
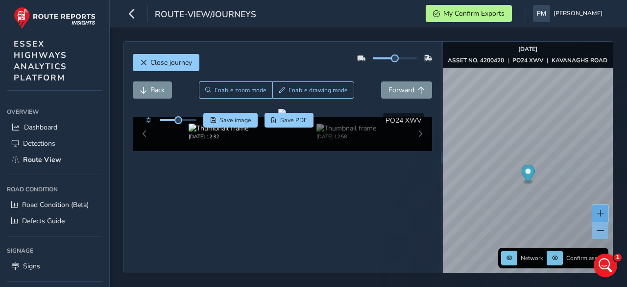
click at [604, 213] on button at bounding box center [600, 212] width 16 height 17
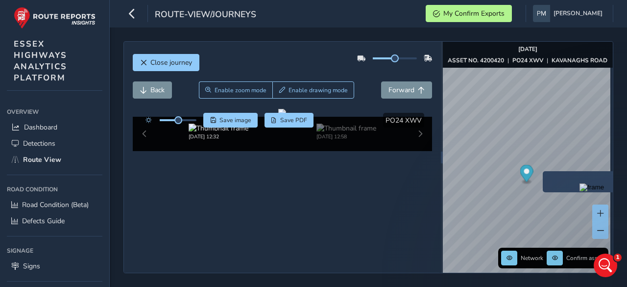
click at [579, 190] on img "Preview frame" at bounding box center [591, 187] width 24 height 8
click at [160, 85] on span "Back" at bounding box center [157, 89] width 14 height 9
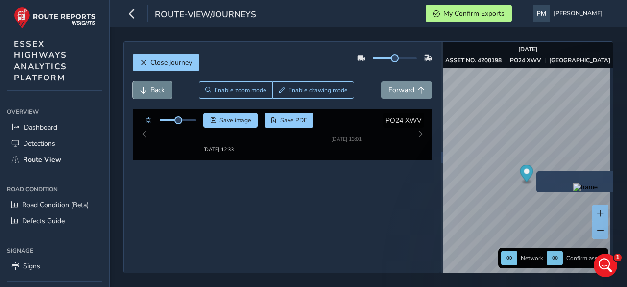
click at [160, 85] on span "Back" at bounding box center [157, 89] width 14 height 9
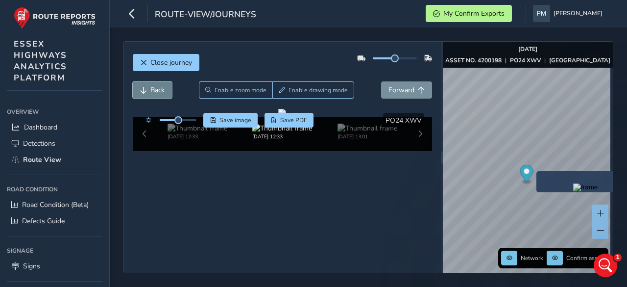
click at [160, 85] on span "Back" at bounding box center [157, 89] width 14 height 9
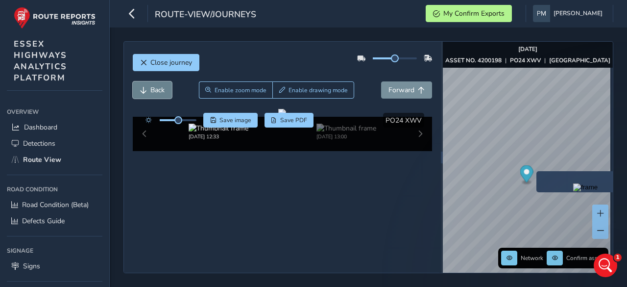
click at [160, 85] on span "Back" at bounding box center [157, 89] width 14 height 9
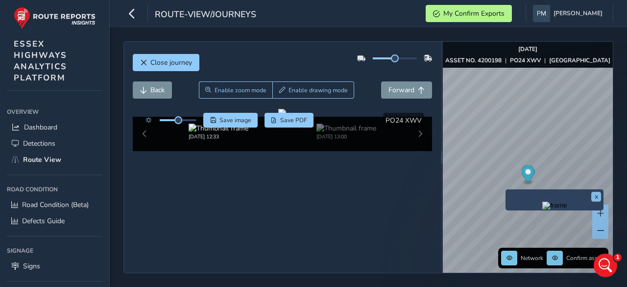
click at [542, 209] on img "Preview frame" at bounding box center [554, 205] width 24 height 8
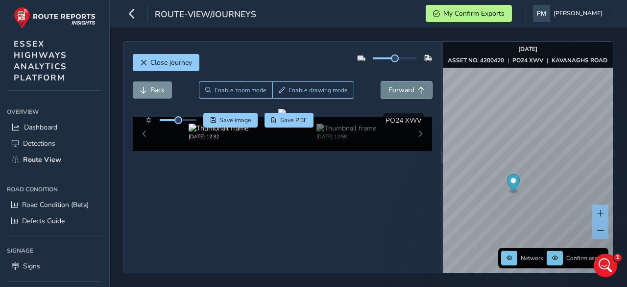
click at [388, 85] on span "Forward" at bounding box center [401, 89] width 26 height 9
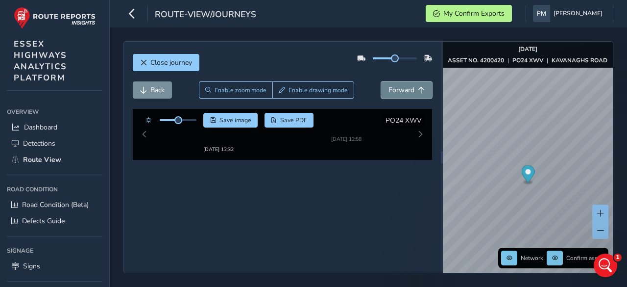
click at [388, 85] on span "Forward" at bounding box center [401, 89] width 26 height 9
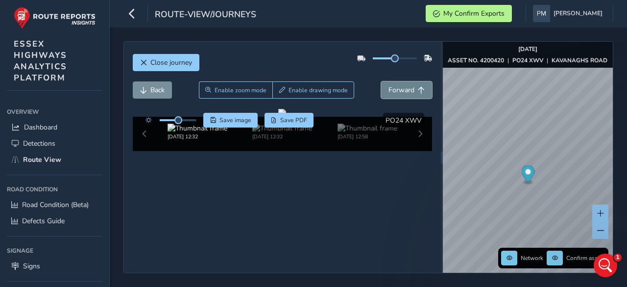
click at [388, 85] on span "Forward" at bounding box center [401, 89] width 26 height 9
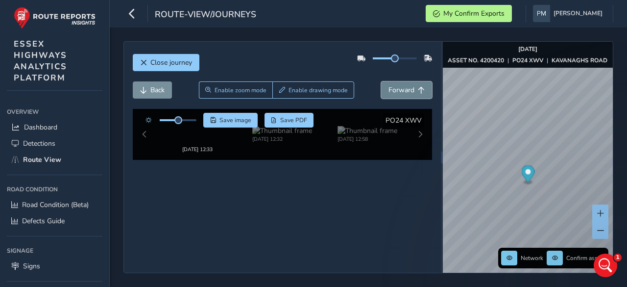
click at [388, 85] on span "Forward" at bounding box center [401, 89] width 26 height 9
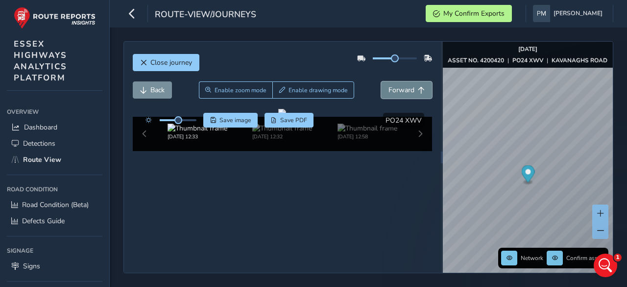
click at [388, 85] on span "Forward" at bounding box center [401, 89] width 26 height 9
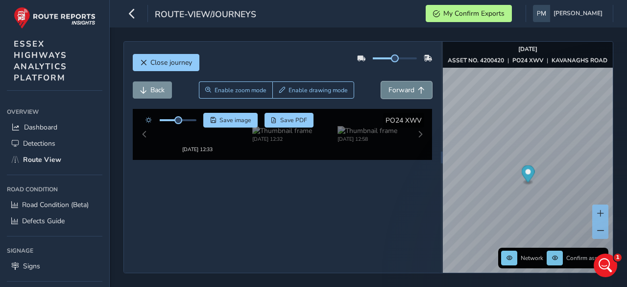
click at [388, 85] on span "Forward" at bounding box center [401, 89] width 26 height 9
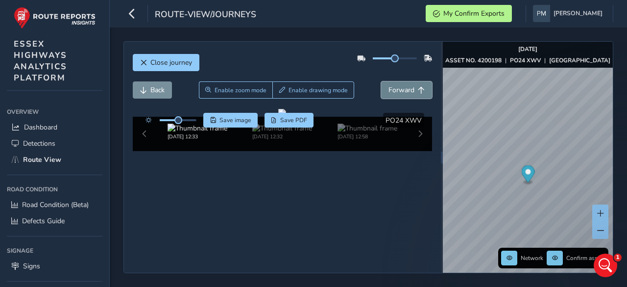
click at [388, 85] on span "Forward" at bounding box center [401, 89] width 26 height 9
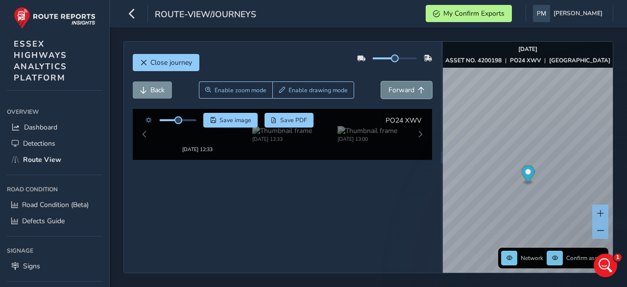
click at [388, 85] on span "Forward" at bounding box center [401, 89] width 26 height 9
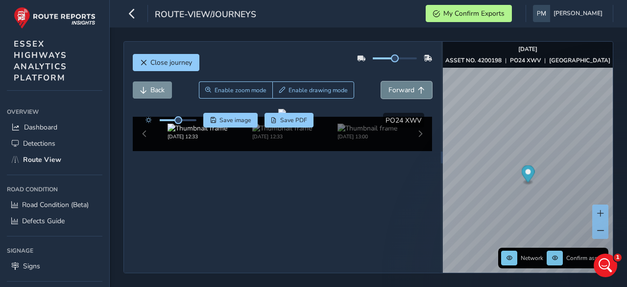
click at [388, 85] on span "Forward" at bounding box center [401, 89] width 26 height 9
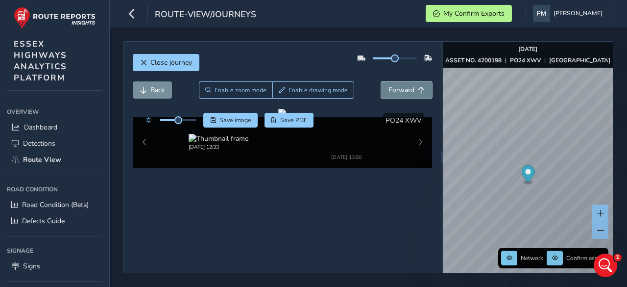
click at [388, 85] on span "Forward" at bounding box center [401, 89] width 26 height 9
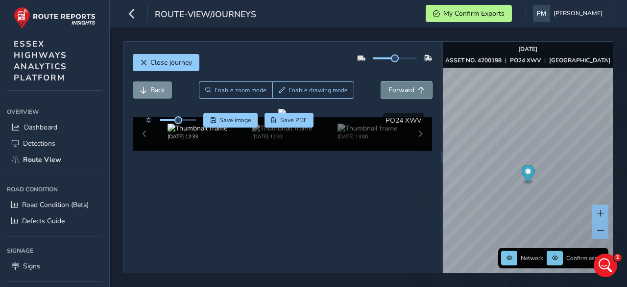
click at [388, 85] on span "Forward" at bounding box center [401, 89] width 26 height 9
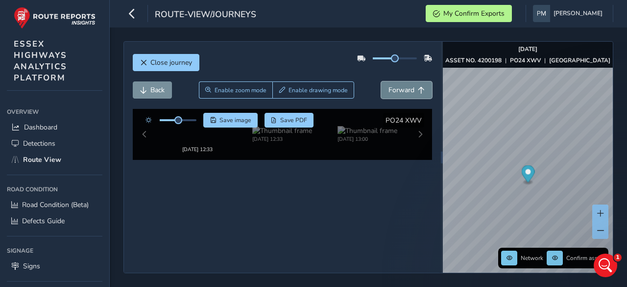
click at [388, 85] on span "Forward" at bounding box center [401, 89] width 26 height 9
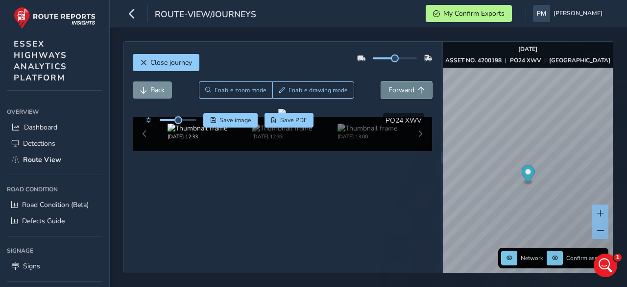
click at [388, 85] on span "Forward" at bounding box center [401, 89] width 26 height 9
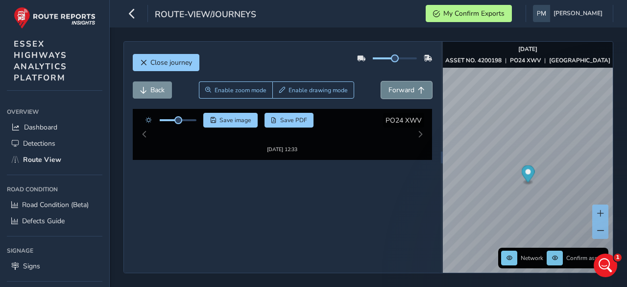
click at [388, 85] on span "Forward" at bounding box center [401, 89] width 26 height 9
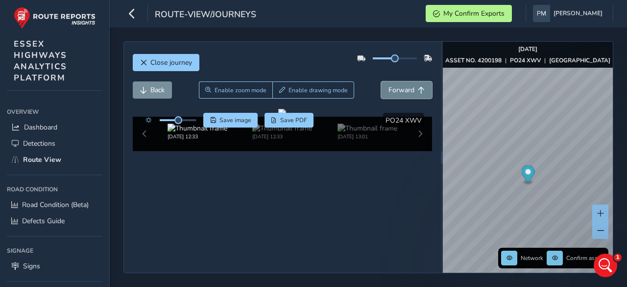
click at [388, 85] on span "Forward" at bounding box center [401, 89] width 26 height 9
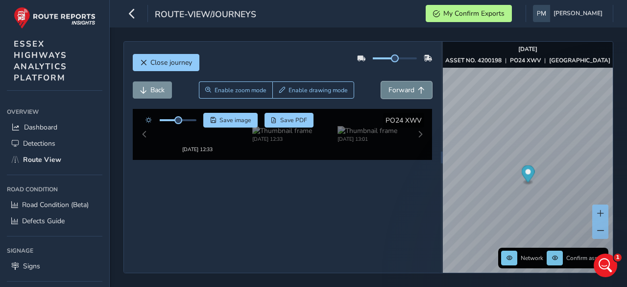
click at [388, 85] on span "Forward" at bounding box center [401, 89] width 26 height 9
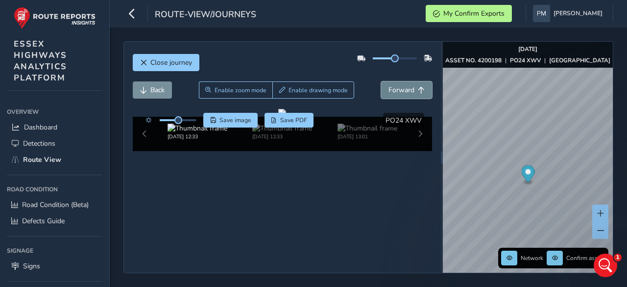
click at [388, 85] on span "Forward" at bounding box center [401, 89] width 26 height 9
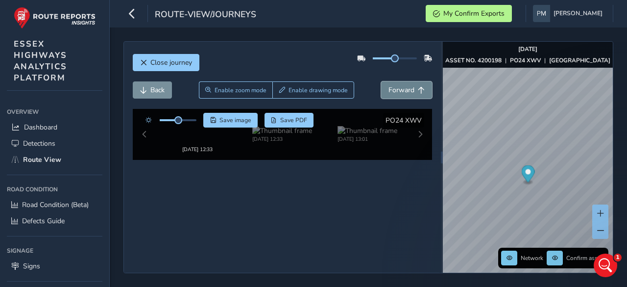
click at [388, 85] on span "Forward" at bounding box center [401, 89] width 26 height 9
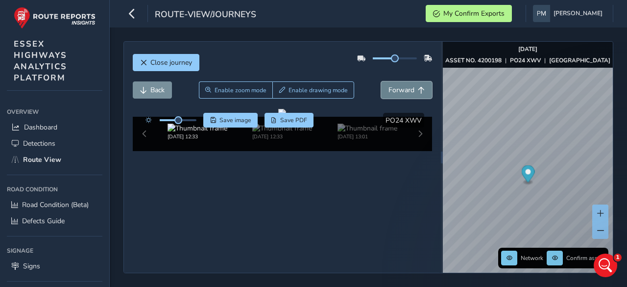
click at [388, 85] on span "Forward" at bounding box center [401, 89] width 26 height 9
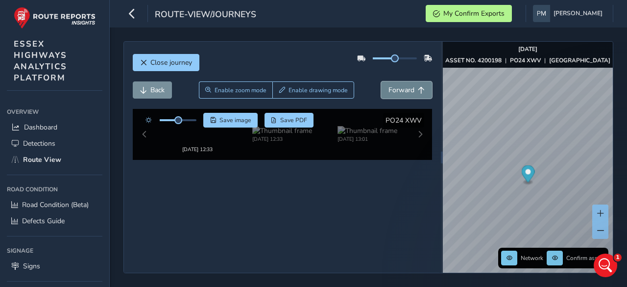
click at [388, 85] on span "Forward" at bounding box center [401, 89] width 26 height 9
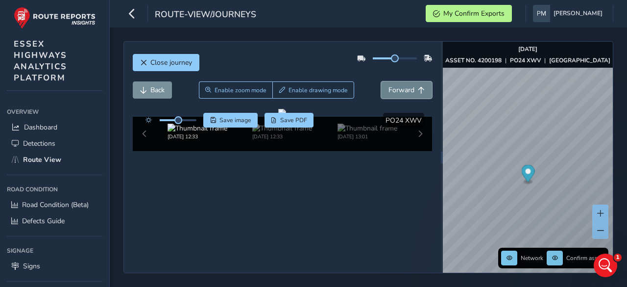
click at [388, 85] on span "Forward" at bounding box center [401, 89] width 26 height 9
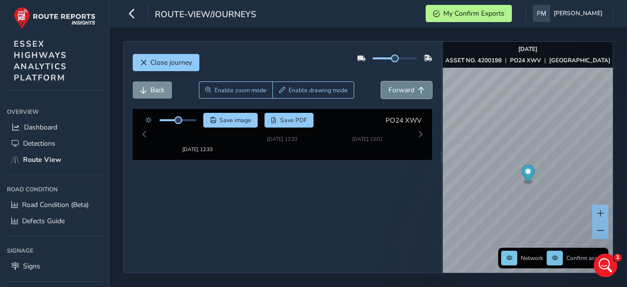
click at [388, 85] on span "Forward" at bounding box center [401, 89] width 26 height 9
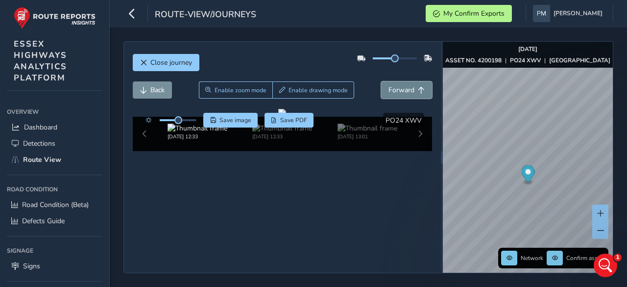
click at [388, 85] on span "Forward" at bounding box center [401, 89] width 26 height 9
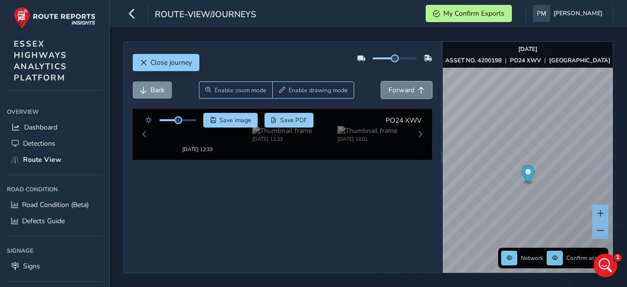
click at [388, 85] on span "Forward" at bounding box center [401, 89] width 26 height 9
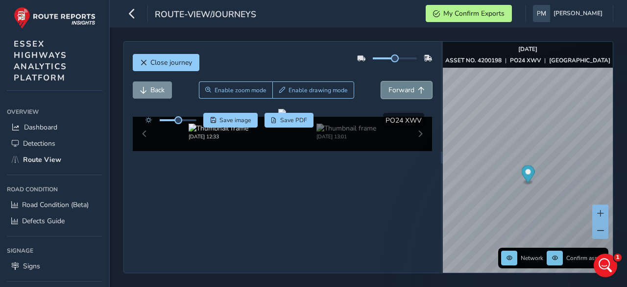
click at [388, 85] on span "Forward" at bounding box center [401, 89] width 26 height 9
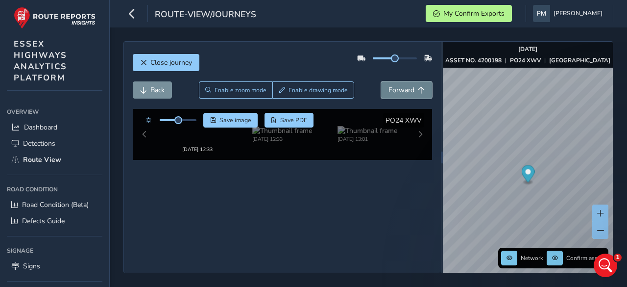
click at [388, 85] on span "Forward" at bounding box center [401, 89] width 26 height 9
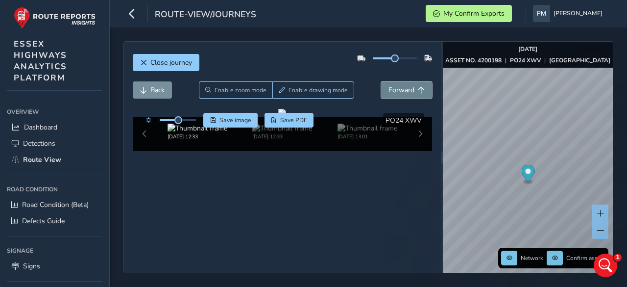
click at [388, 85] on span "Forward" at bounding box center [401, 89] width 26 height 9
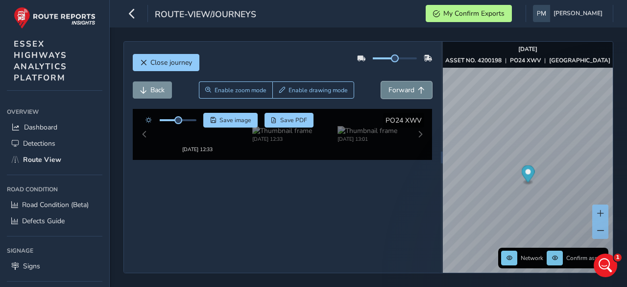
click at [388, 85] on span "Forward" at bounding box center [401, 89] width 26 height 9
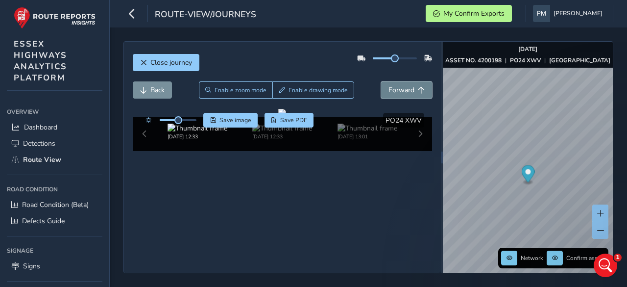
click at [388, 85] on span "Forward" at bounding box center [401, 89] width 26 height 9
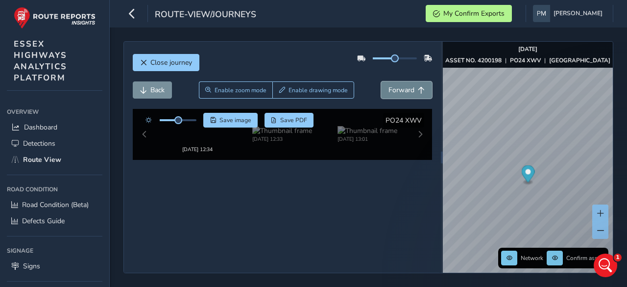
click at [388, 85] on span "Forward" at bounding box center [401, 89] width 26 height 9
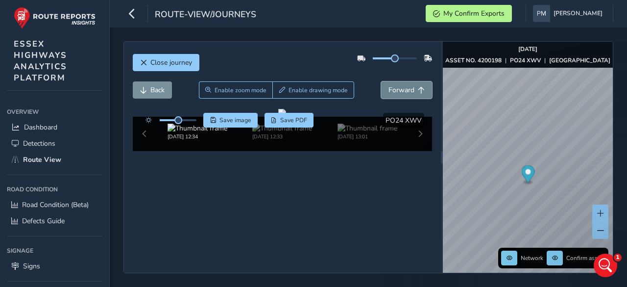
click at [388, 85] on span "Forward" at bounding box center [401, 89] width 26 height 9
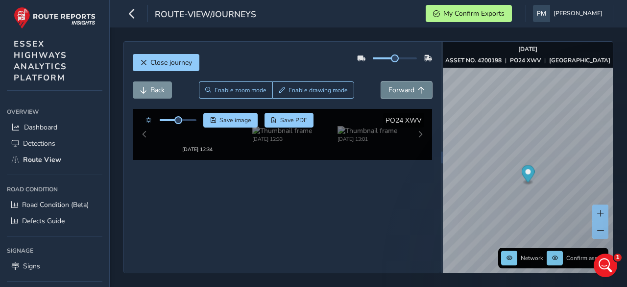
click at [388, 85] on span "Forward" at bounding box center [401, 89] width 26 height 9
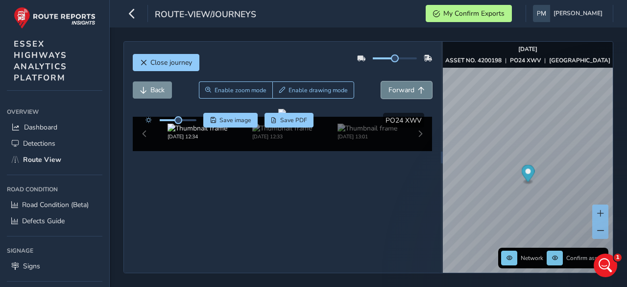
click at [388, 85] on span "Forward" at bounding box center [401, 89] width 26 height 9
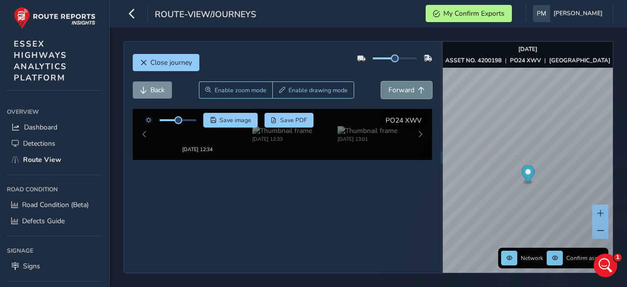
click at [388, 85] on span "Forward" at bounding box center [401, 89] width 26 height 9
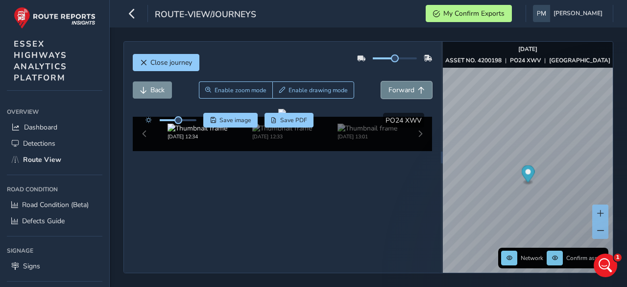
click at [388, 85] on span "Forward" at bounding box center [401, 89] width 26 height 9
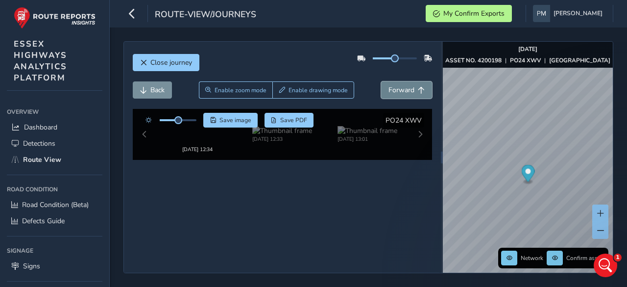
click at [388, 85] on span "Forward" at bounding box center [401, 89] width 26 height 9
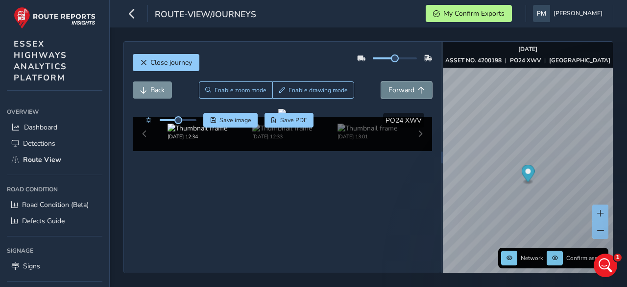
click at [388, 85] on span "Forward" at bounding box center [401, 89] width 26 height 9
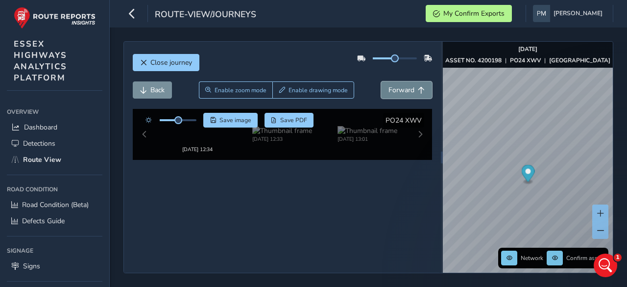
click at [388, 85] on span "Forward" at bounding box center [401, 89] width 26 height 9
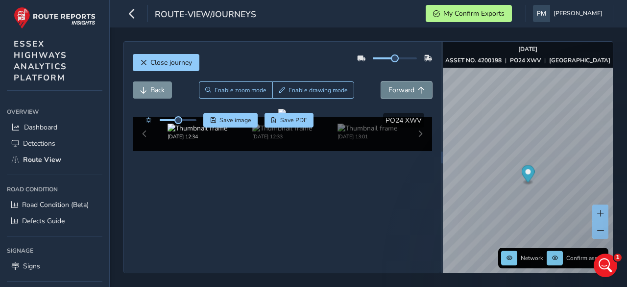
click at [388, 85] on span "Forward" at bounding box center [401, 89] width 26 height 9
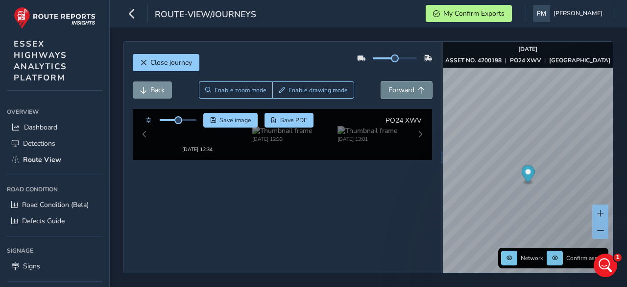
click at [388, 85] on span "Forward" at bounding box center [401, 89] width 26 height 9
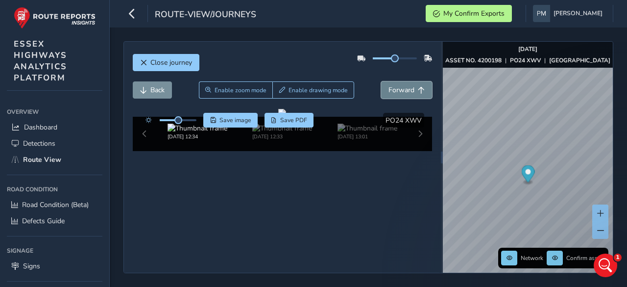
click at [388, 85] on span "Forward" at bounding box center [401, 89] width 26 height 9
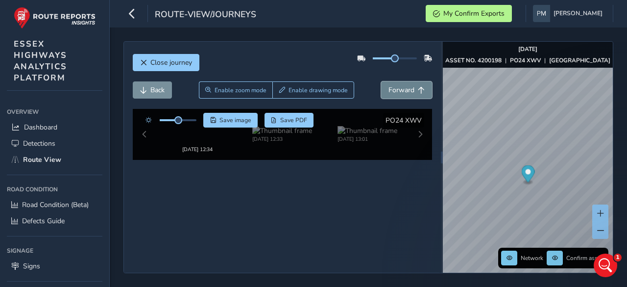
click at [388, 85] on span "Forward" at bounding box center [401, 89] width 26 height 9
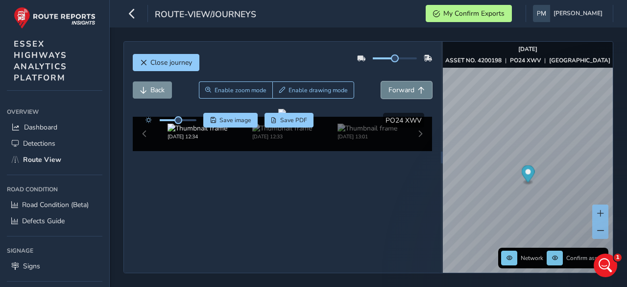
click at [388, 85] on span "Forward" at bounding box center [401, 89] width 26 height 9
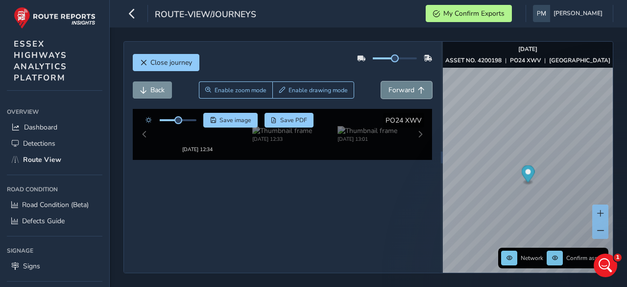
click at [388, 85] on span "Forward" at bounding box center [401, 89] width 26 height 9
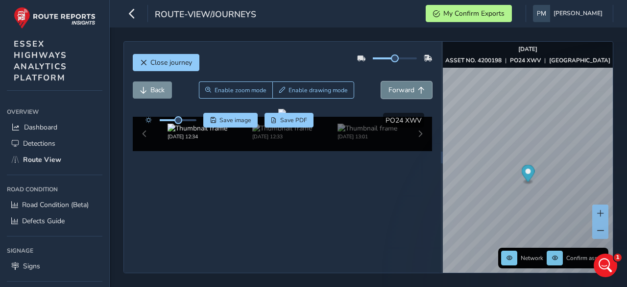
click at [388, 85] on span "Forward" at bounding box center [401, 89] width 26 height 9
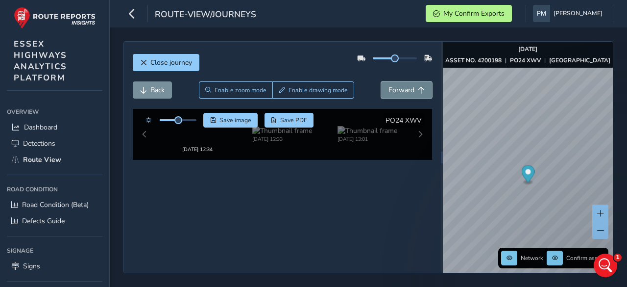
click at [388, 85] on span "Forward" at bounding box center [401, 89] width 26 height 9
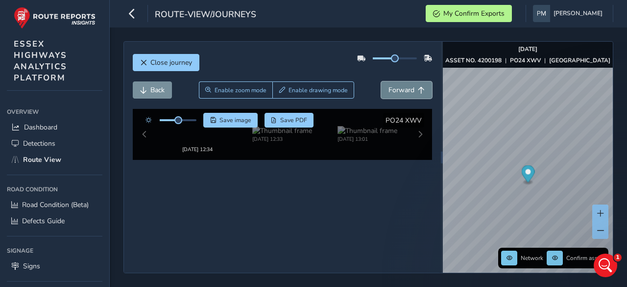
click at [388, 85] on span "Forward" at bounding box center [401, 89] width 26 height 9
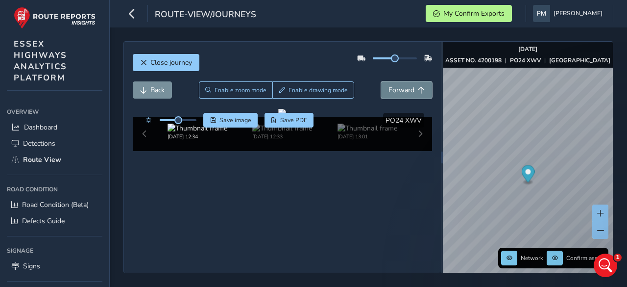
click at [388, 85] on span "Forward" at bounding box center [401, 89] width 26 height 9
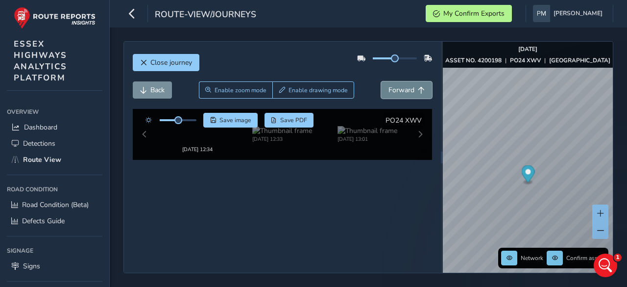
click at [388, 85] on span "Forward" at bounding box center [401, 89] width 26 height 9
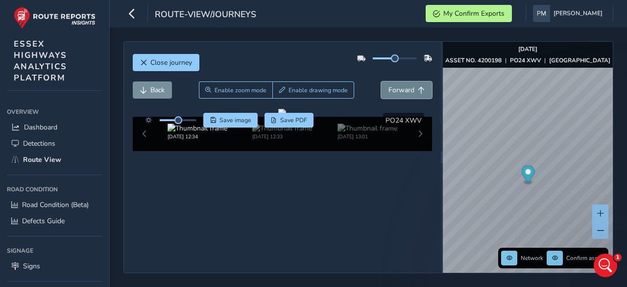
click at [388, 85] on span "Forward" at bounding box center [401, 89] width 26 height 9
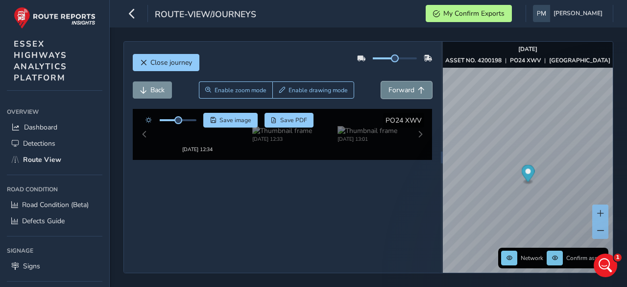
click at [388, 85] on span "Forward" at bounding box center [401, 89] width 26 height 9
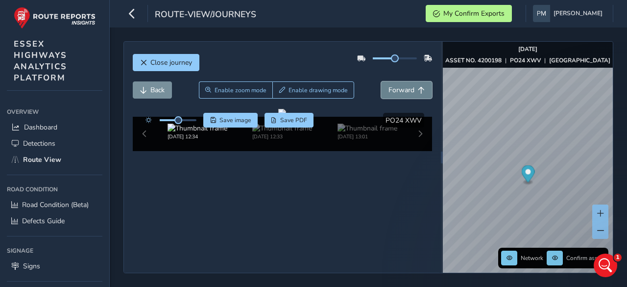
click at [388, 85] on span "Forward" at bounding box center [401, 89] width 26 height 9
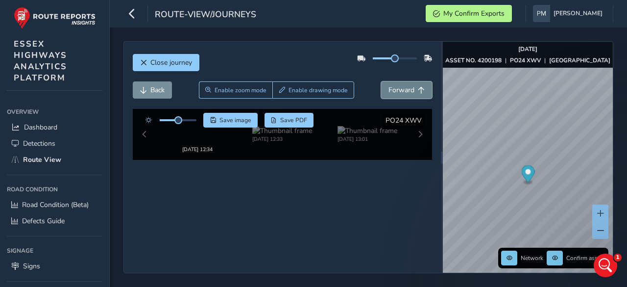
click at [388, 85] on span "Forward" at bounding box center [401, 89] width 26 height 9
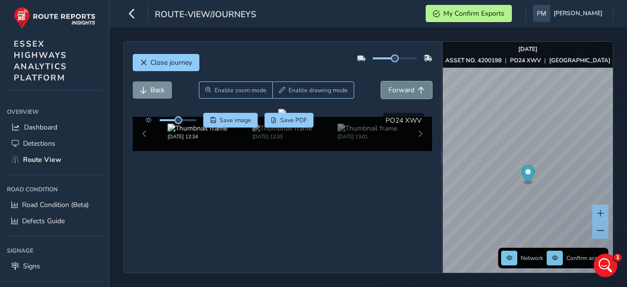
click at [388, 85] on span "Forward" at bounding box center [401, 89] width 26 height 9
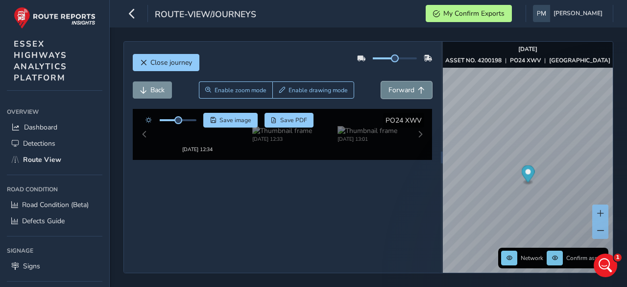
click at [388, 85] on span "Forward" at bounding box center [401, 89] width 26 height 9
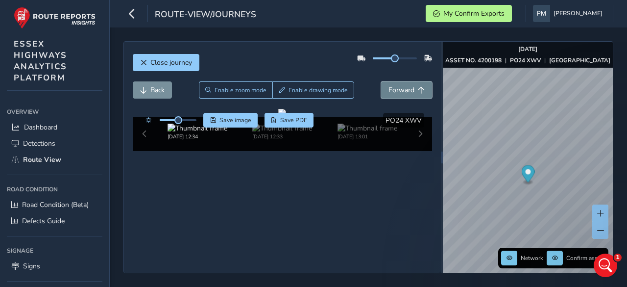
click at [388, 85] on span "Forward" at bounding box center [401, 89] width 26 height 9
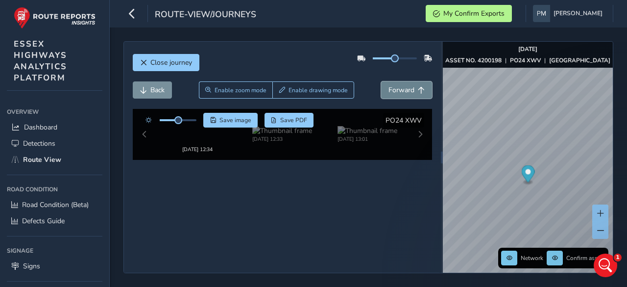
click at [388, 85] on span "Forward" at bounding box center [401, 89] width 26 height 9
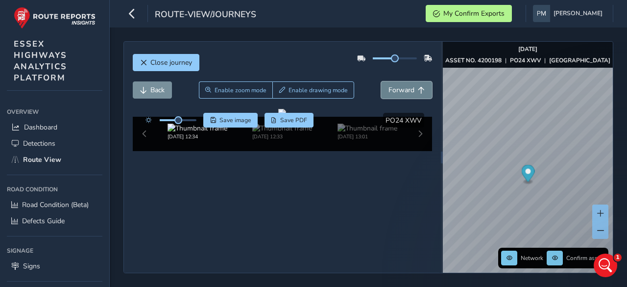
click at [388, 85] on span "Forward" at bounding box center [401, 89] width 26 height 9
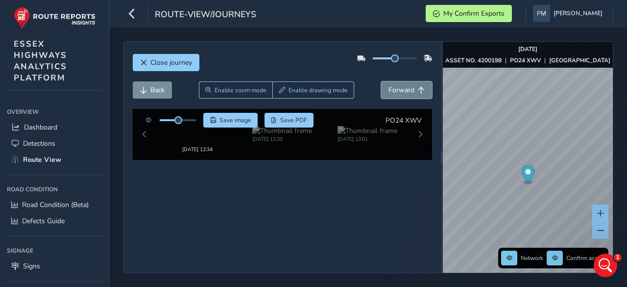
click at [388, 85] on span "Forward" at bounding box center [401, 89] width 26 height 9
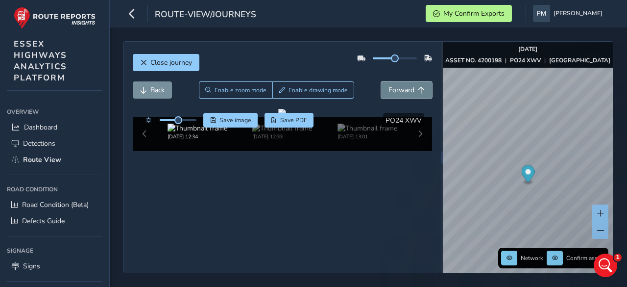
click at [388, 85] on span "Forward" at bounding box center [401, 89] width 26 height 9
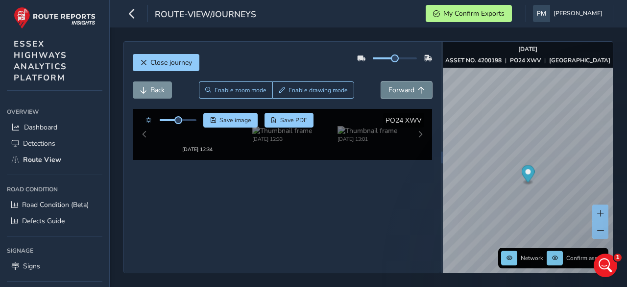
click at [388, 85] on span "Forward" at bounding box center [401, 89] width 26 height 9
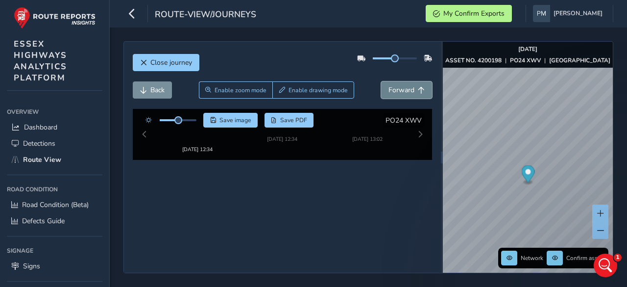
click at [388, 85] on span "Forward" at bounding box center [401, 89] width 26 height 9
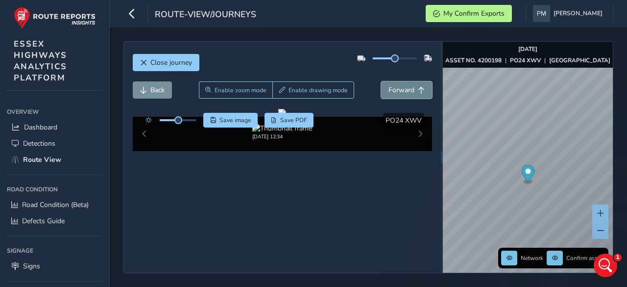
click at [388, 85] on span "Forward" at bounding box center [401, 89] width 26 height 9
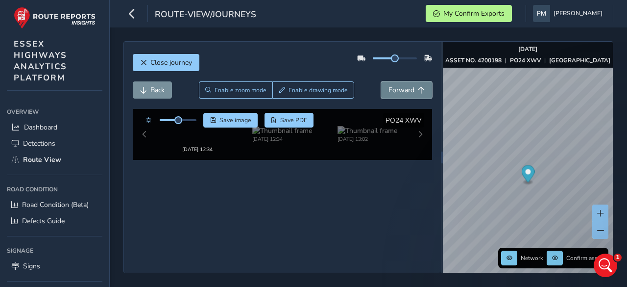
click at [388, 85] on span "Forward" at bounding box center [401, 89] width 26 height 9
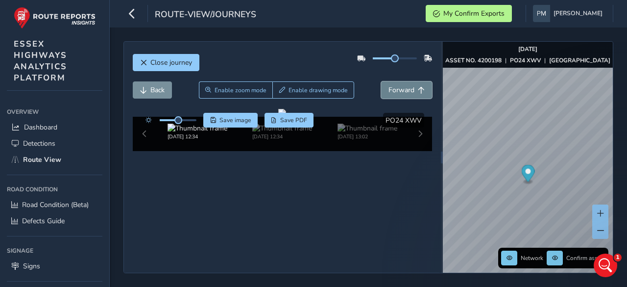
click at [388, 85] on span "Forward" at bounding box center [401, 89] width 26 height 9
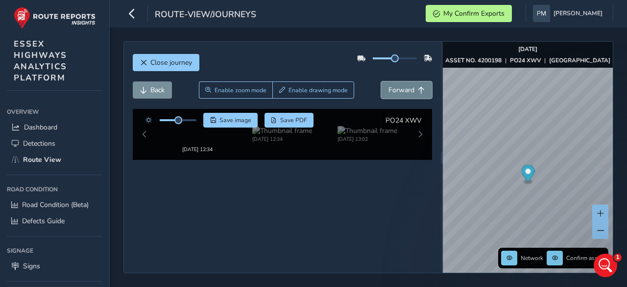
click at [388, 85] on span "Forward" at bounding box center [401, 89] width 26 height 9
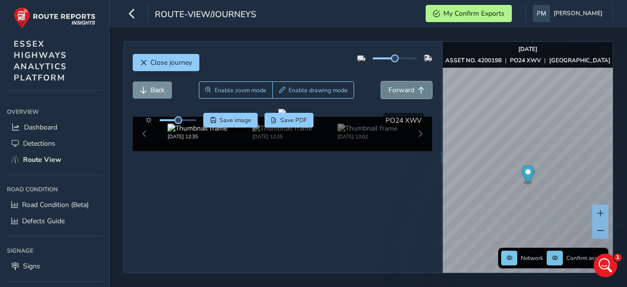
click at [388, 85] on span "Forward" at bounding box center [401, 89] width 26 height 9
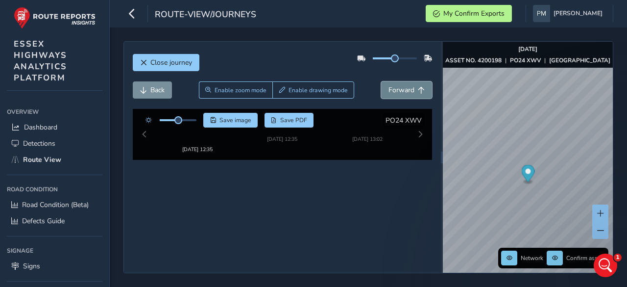
click at [388, 85] on span "Forward" at bounding box center [401, 89] width 26 height 9
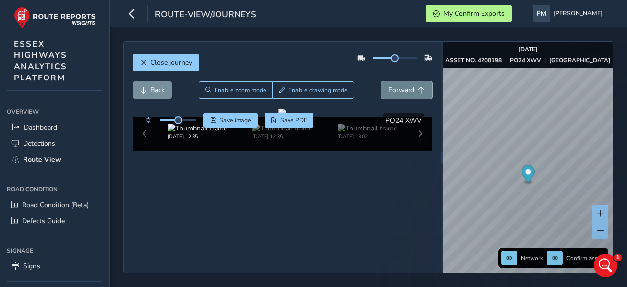
click at [388, 85] on span "Forward" at bounding box center [401, 89] width 26 height 9
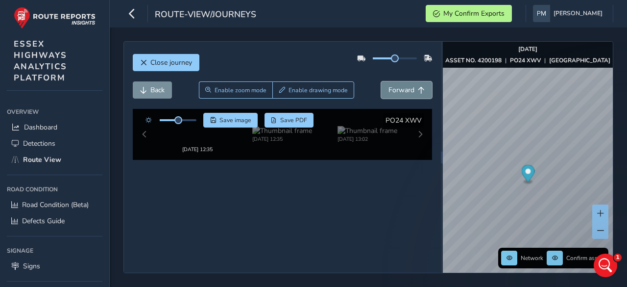
click at [388, 85] on span "Forward" at bounding box center [401, 89] width 26 height 9
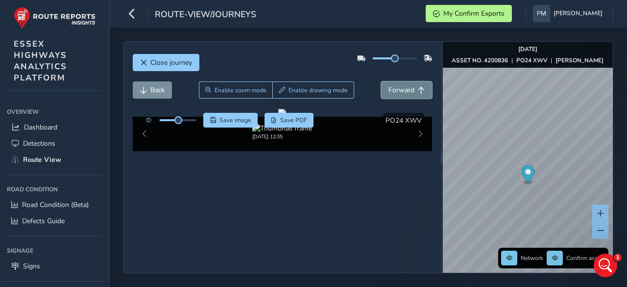
click at [388, 85] on span "Forward" at bounding box center [401, 89] width 26 height 9
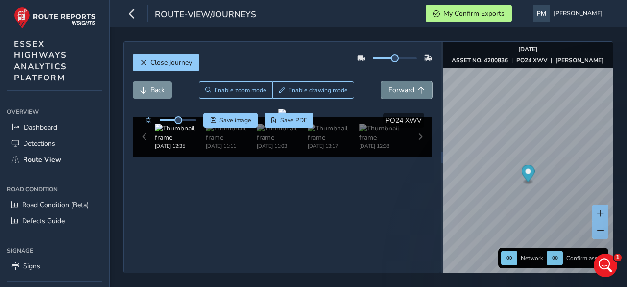
click at [388, 85] on span "Forward" at bounding box center [401, 89] width 26 height 9
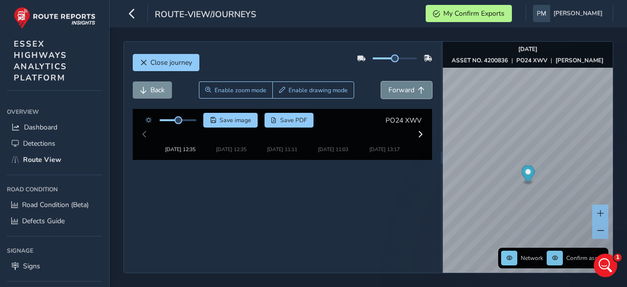
click at [388, 85] on span "Forward" at bounding box center [401, 89] width 26 height 9
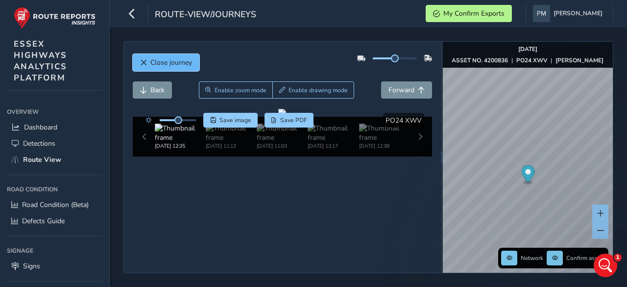
click at [171, 58] on span "Close journey" at bounding box center [171, 62] width 42 height 9
